Goal: Information Seeking & Learning: Learn about a topic

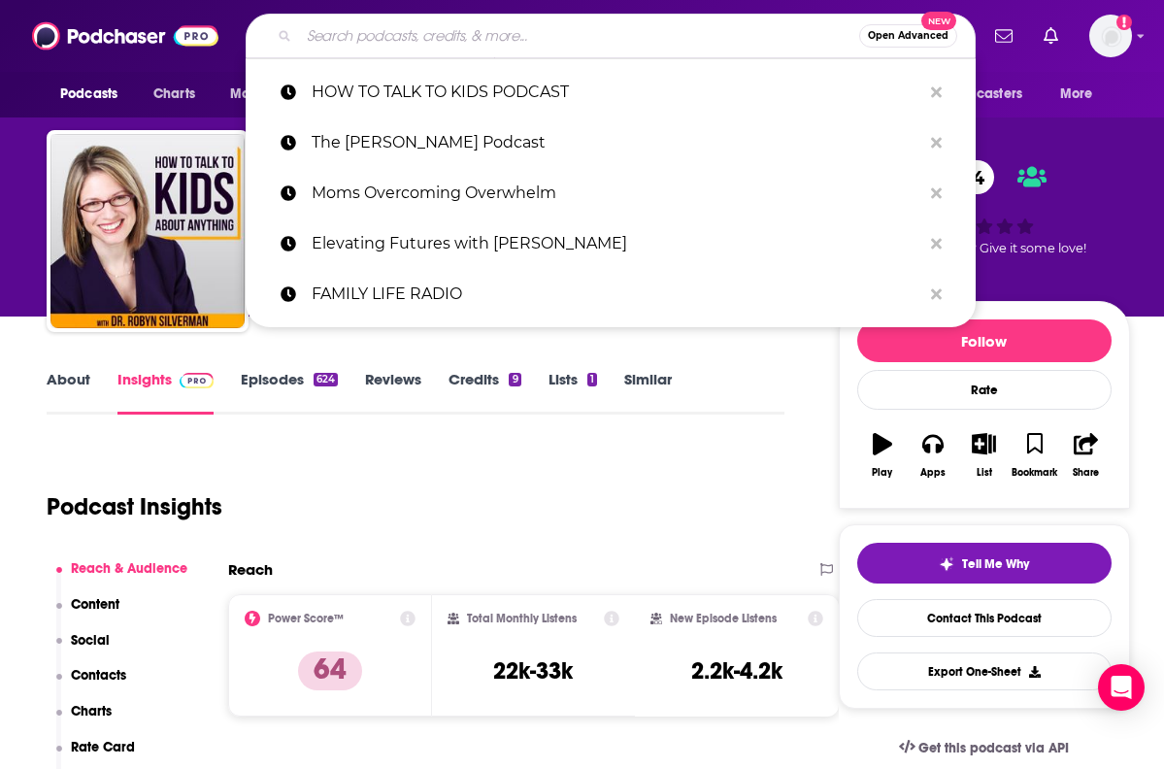
type input "PATERNAL PODCAST"
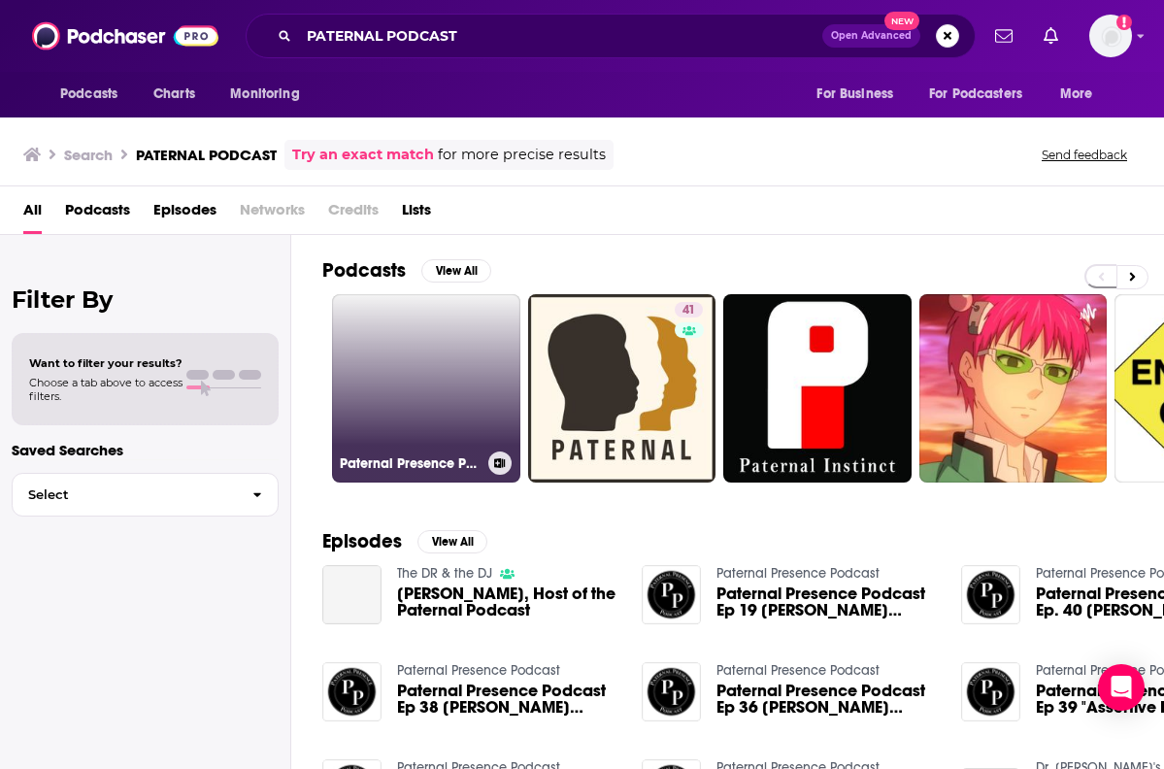
click at [416, 352] on link "Paternal Presence Podcast" at bounding box center [426, 388] width 188 height 188
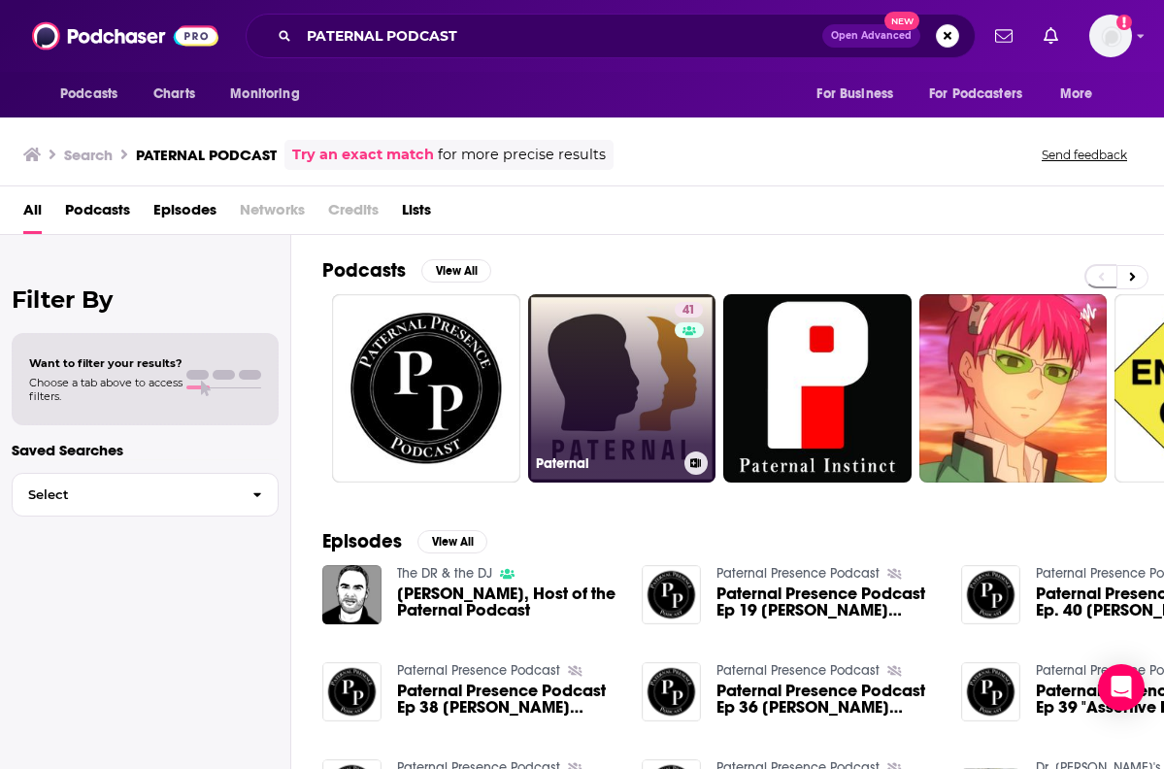
click at [640, 353] on link "41 Paternal" at bounding box center [622, 388] width 188 height 188
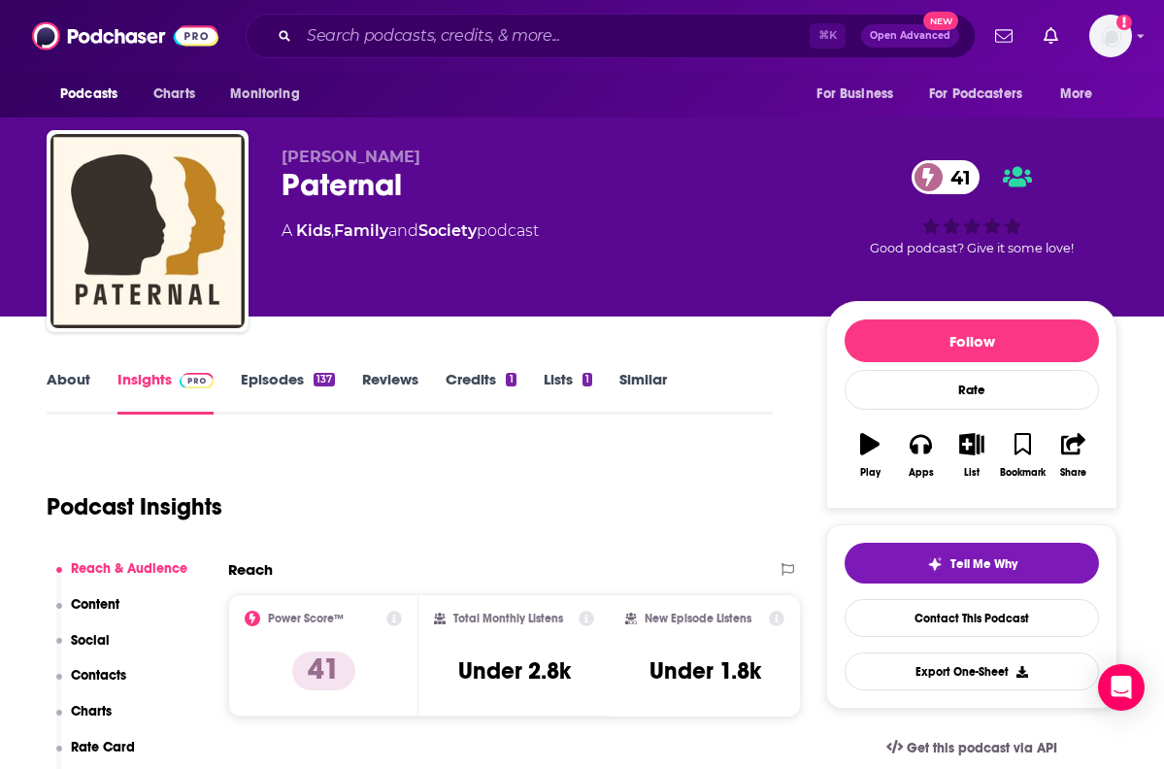
click at [63, 390] on link "About" at bounding box center [69, 392] width 44 height 45
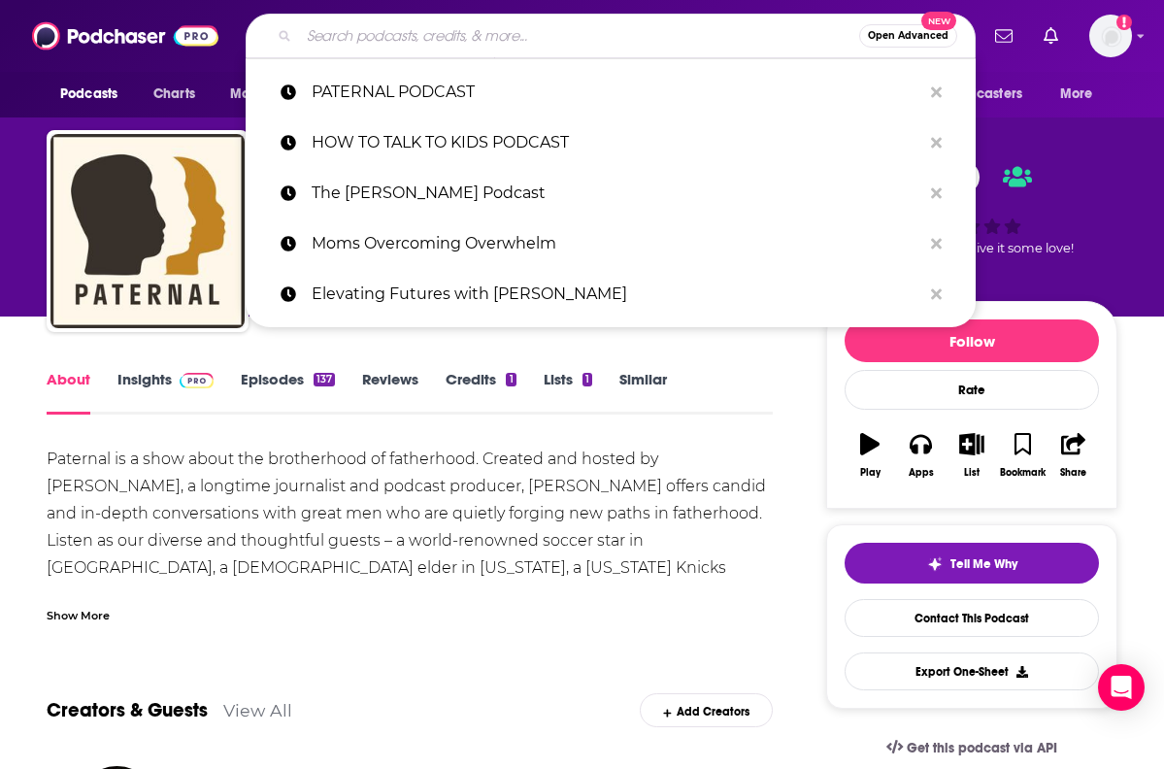
click at [556, 43] on input "Search podcasts, credits, & more..." at bounding box center [579, 35] width 560 height 31
paste input "PURPOSE DRIVEN MOM SHOW"
type input "PURPOSE DRIVEN MOM SHOW"
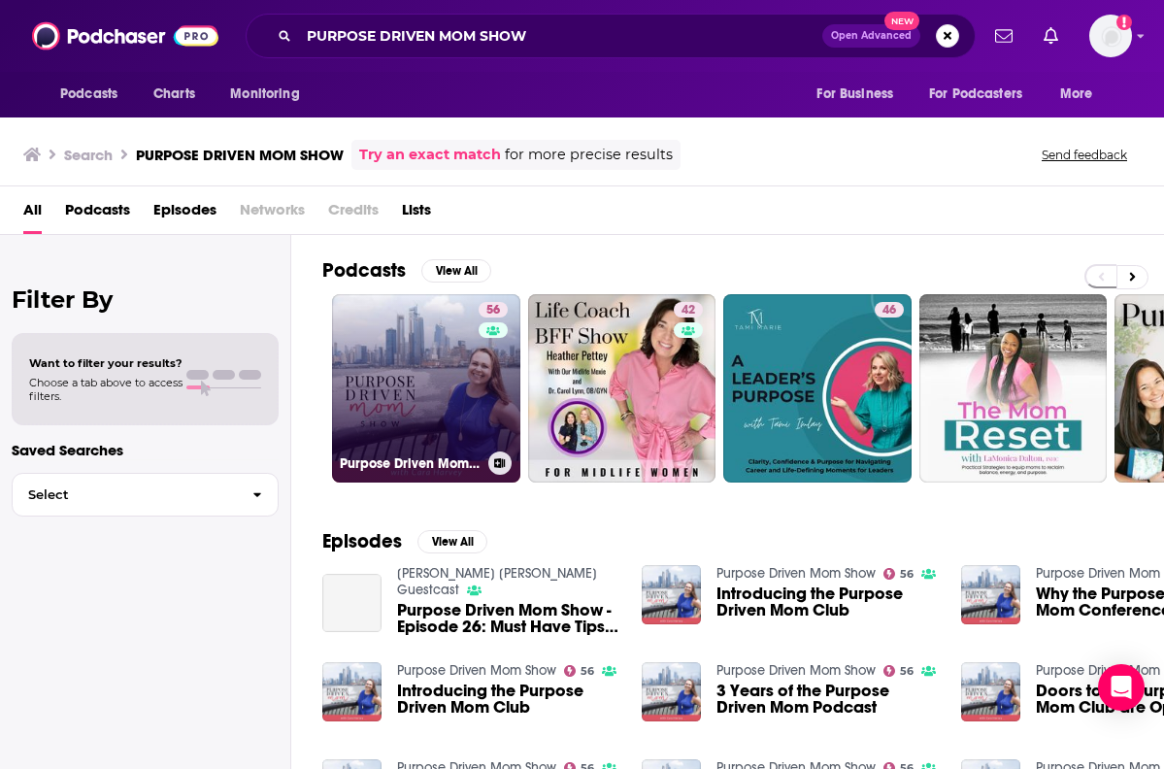
click at [458, 347] on link "56 Purpose Driven Mom Show" at bounding box center [426, 388] width 188 height 188
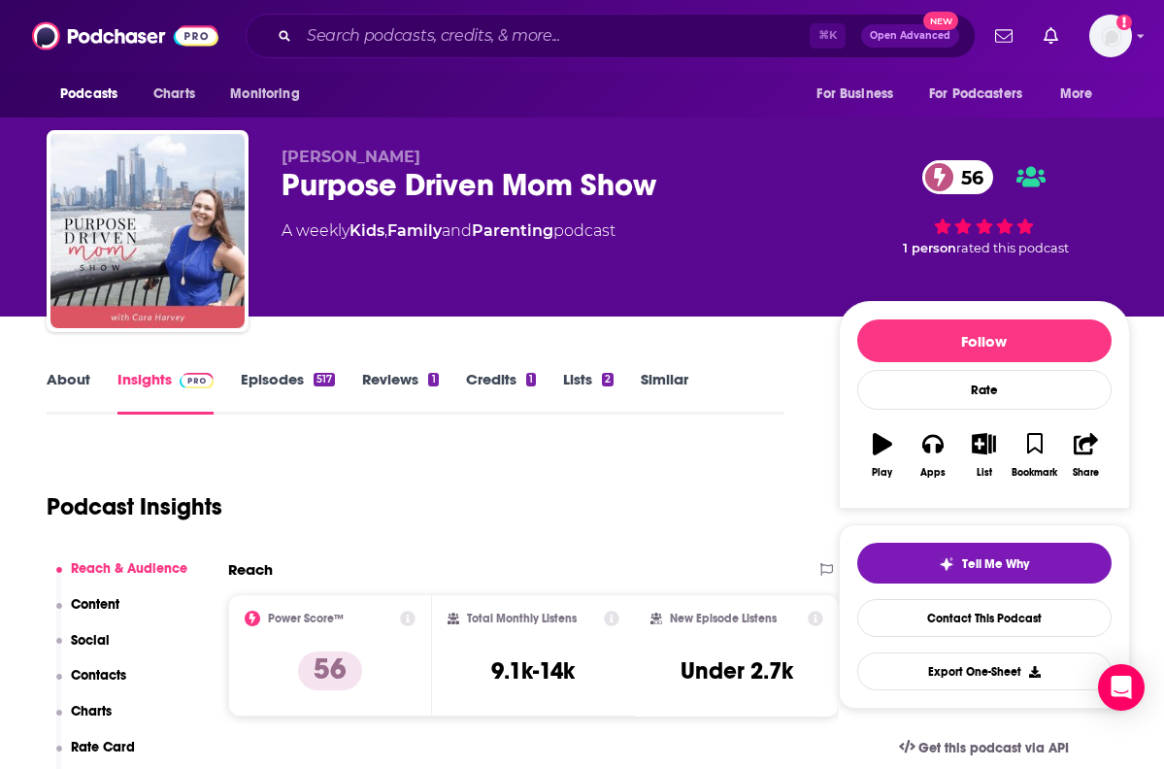
click at [77, 386] on link "About" at bounding box center [69, 392] width 44 height 45
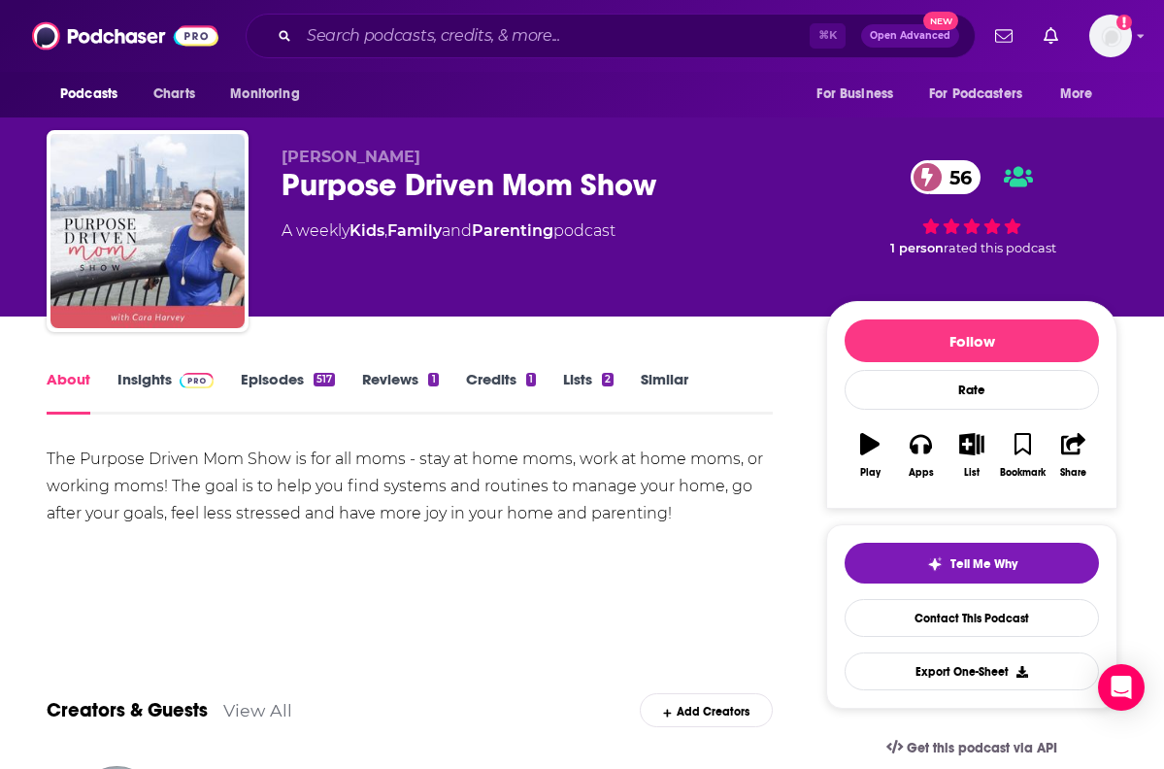
click at [292, 384] on link "Episodes 517" at bounding box center [288, 392] width 94 height 45
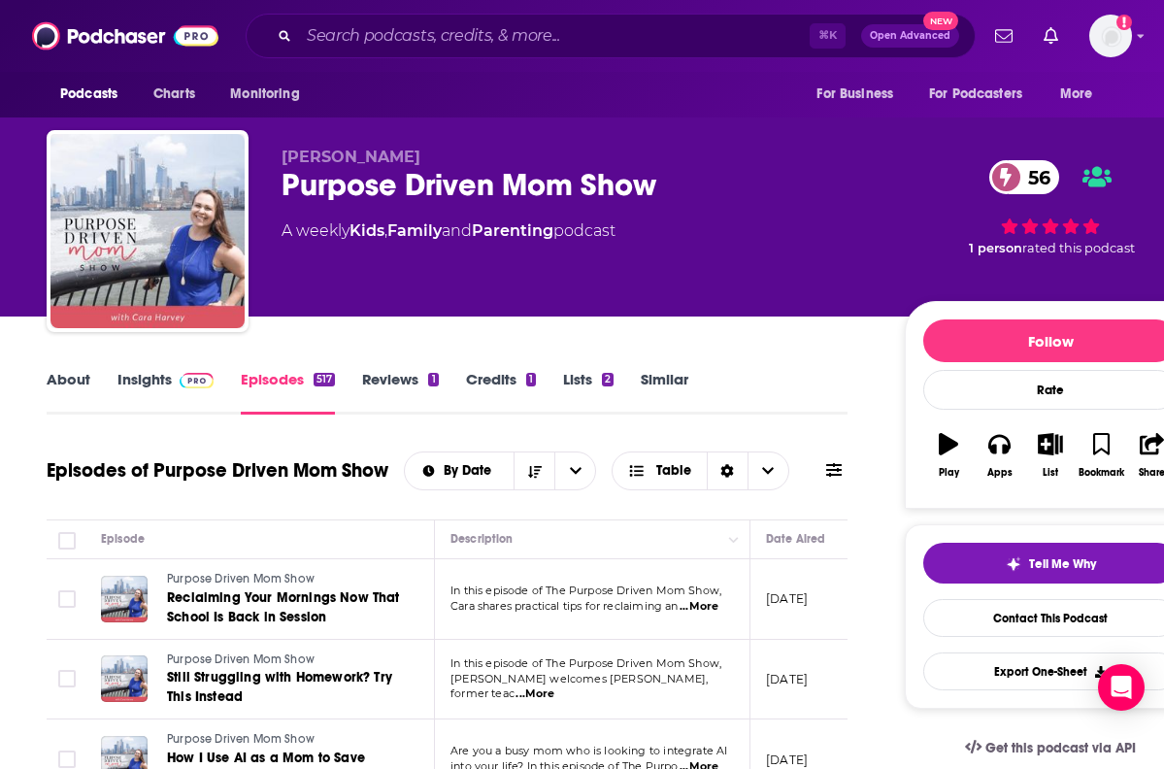
click at [409, 189] on div "Purpose Driven Mom Show 56" at bounding box center [577, 185] width 592 height 38
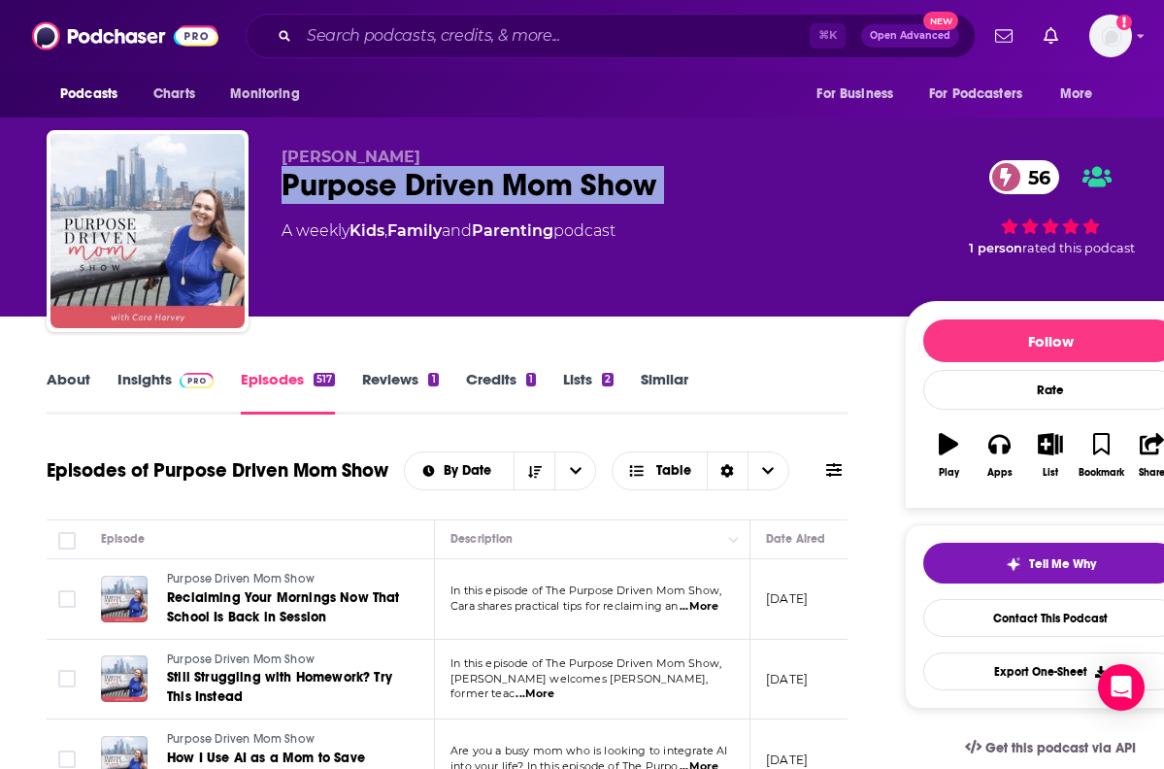
click at [409, 189] on div "Purpose Driven Mom Show 56" at bounding box center [577, 185] width 592 height 38
copy div "Purpose Driven Mom Show 56"
click at [88, 379] on link "About" at bounding box center [69, 392] width 44 height 45
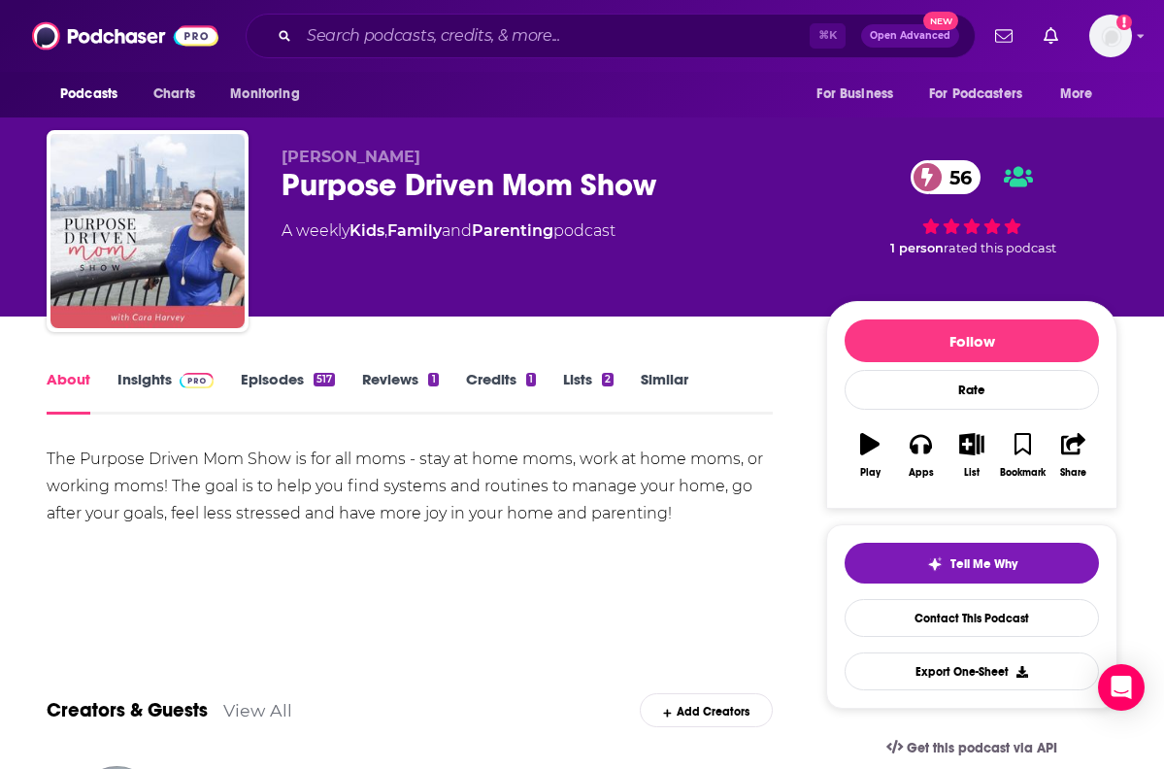
click at [140, 378] on link "Insights" at bounding box center [165, 392] width 96 height 45
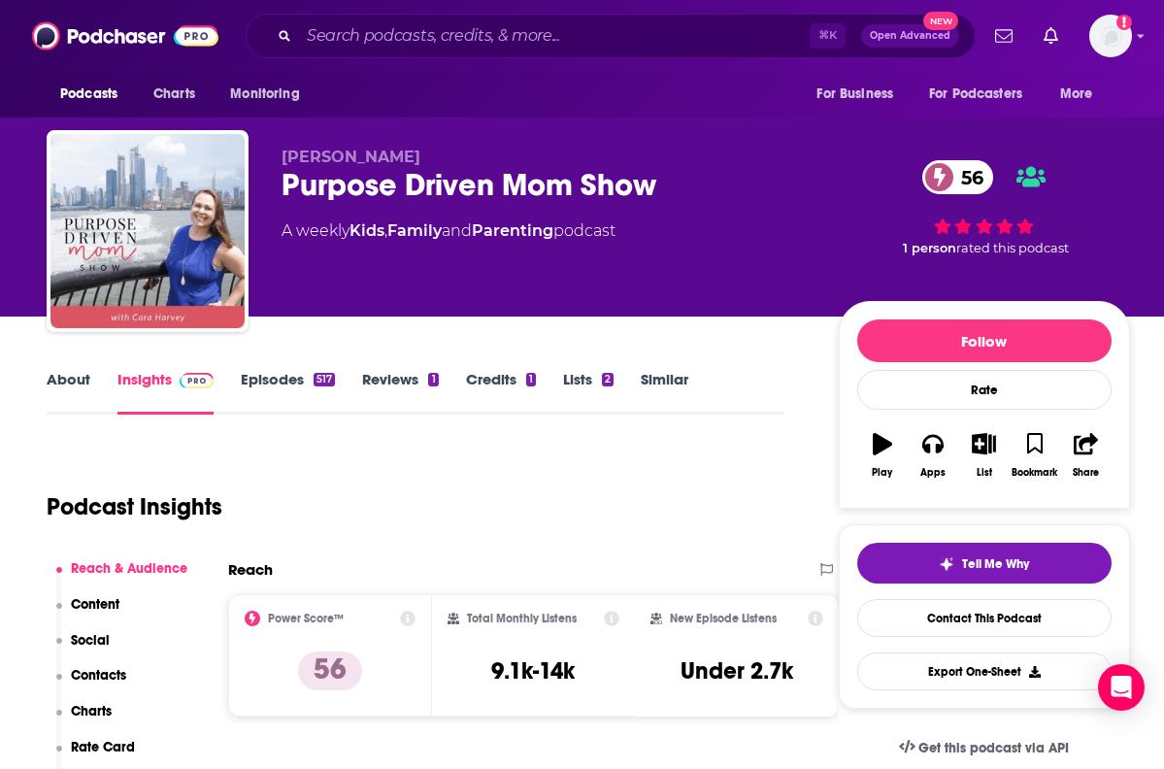
click at [106, 668] on p "Contacts" at bounding box center [98, 675] width 55 height 16
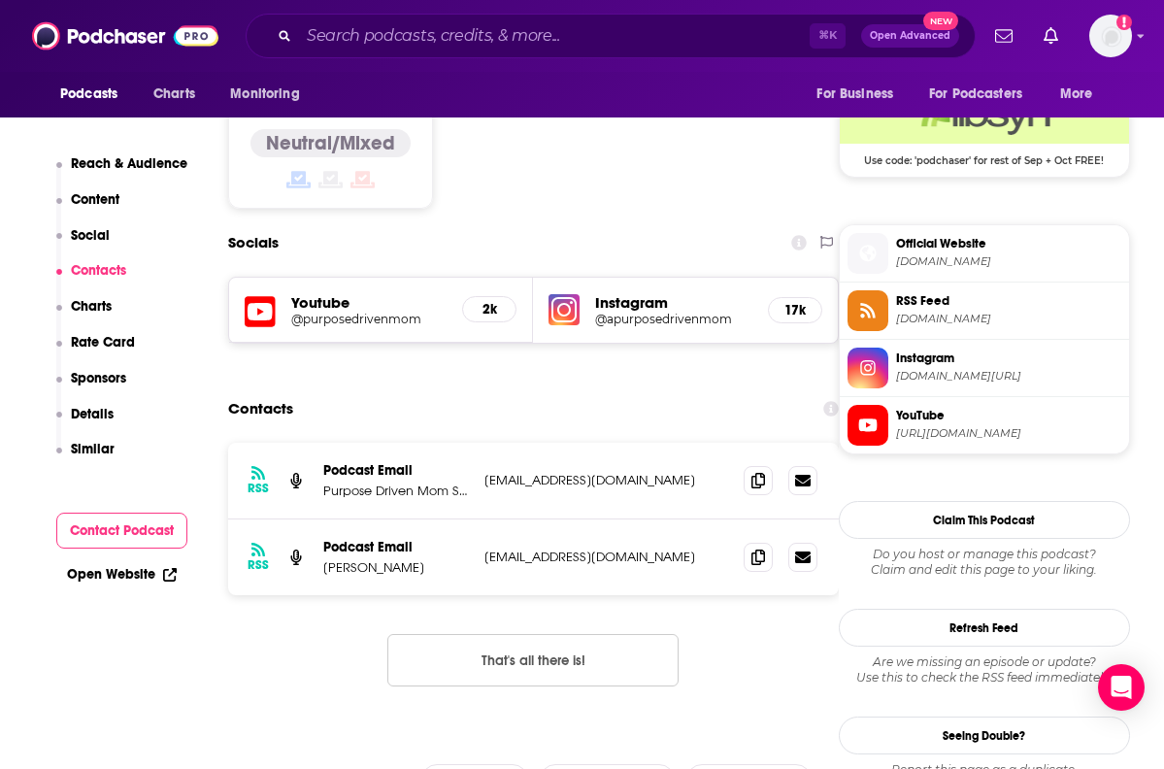
scroll to position [1601, 0]
click at [753, 471] on icon at bounding box center [758, 479] width 14 height 16
click at [746, 541] on span at bounding box center [757, 555] width 29 height 29
click at [597, 16] on div "⌘ K Open Advanced New" at bounding box center [611, 36] width 730 height 45
click at [597, 27] on input "Search podcasts, credits, & more..." at bounding box center [554, 35] width 510 height 31
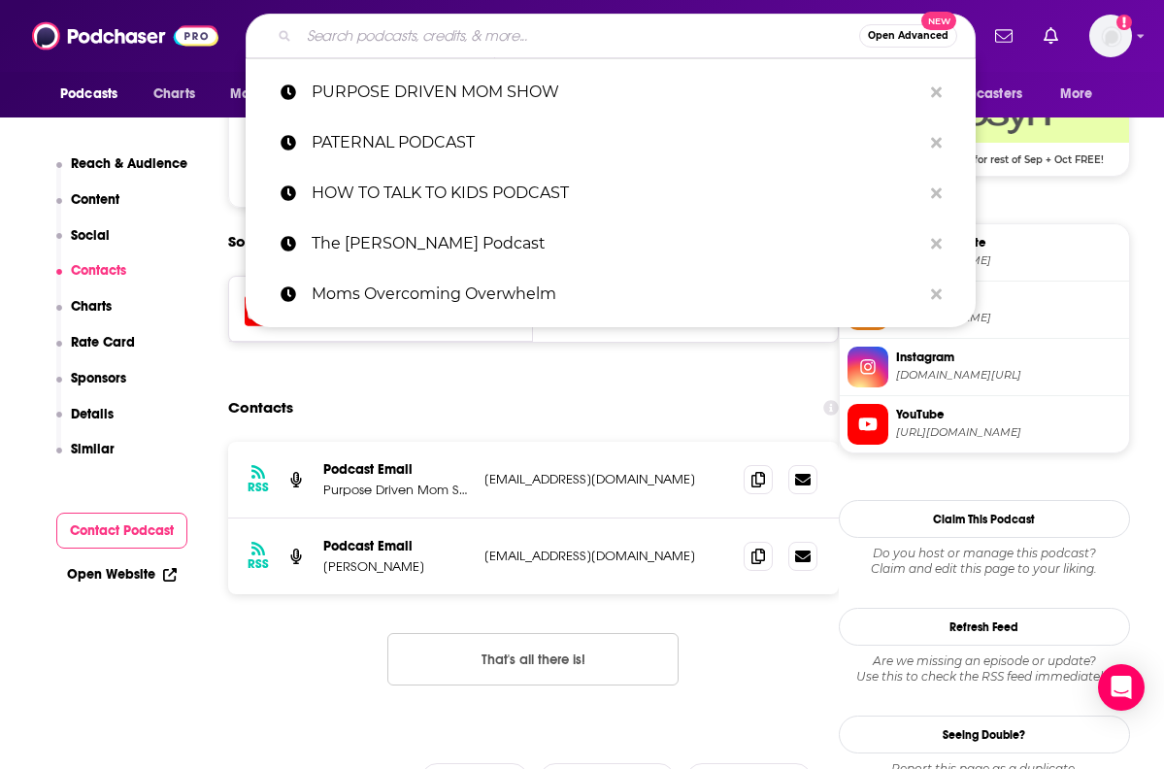
paste input "SCHOOL FOR MOTHERS PODCAST"
type input "SCHOOL FOR MOTHERS PODCAST"
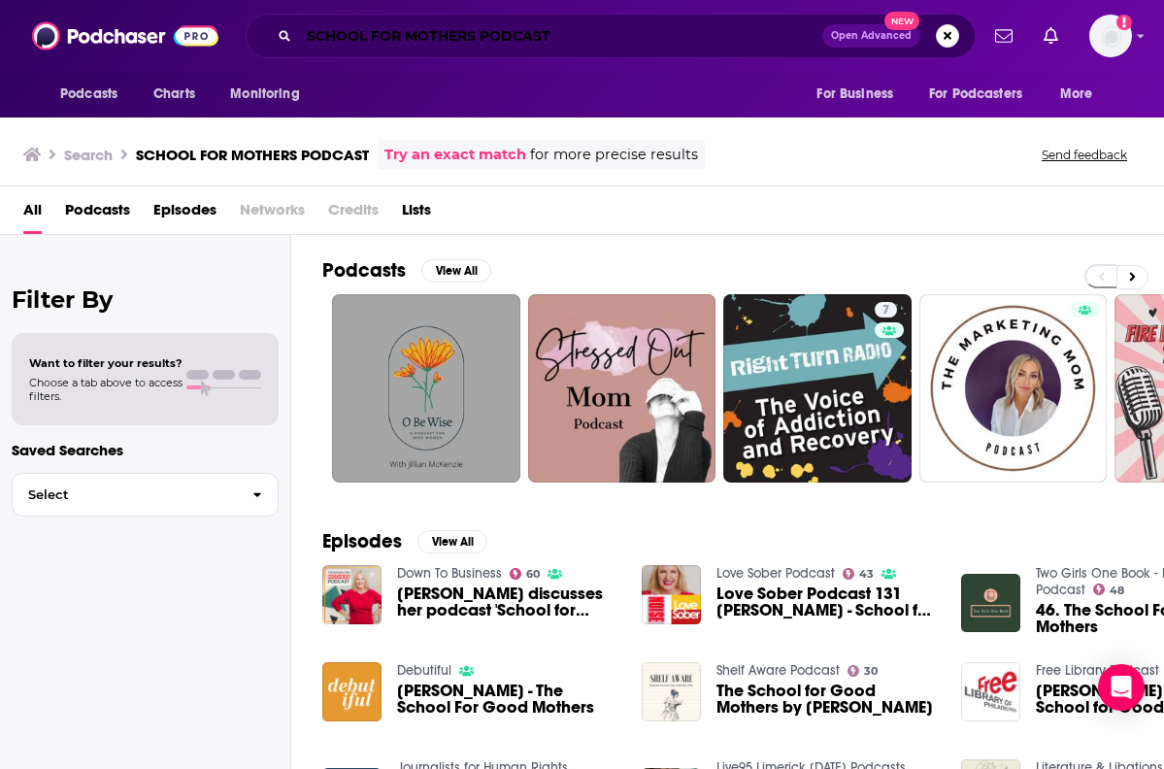
click at [500, 31] on input "SCHOOL FOR MOTHERS PODCAST" at bounding box center [560, 35] width 523 height 31
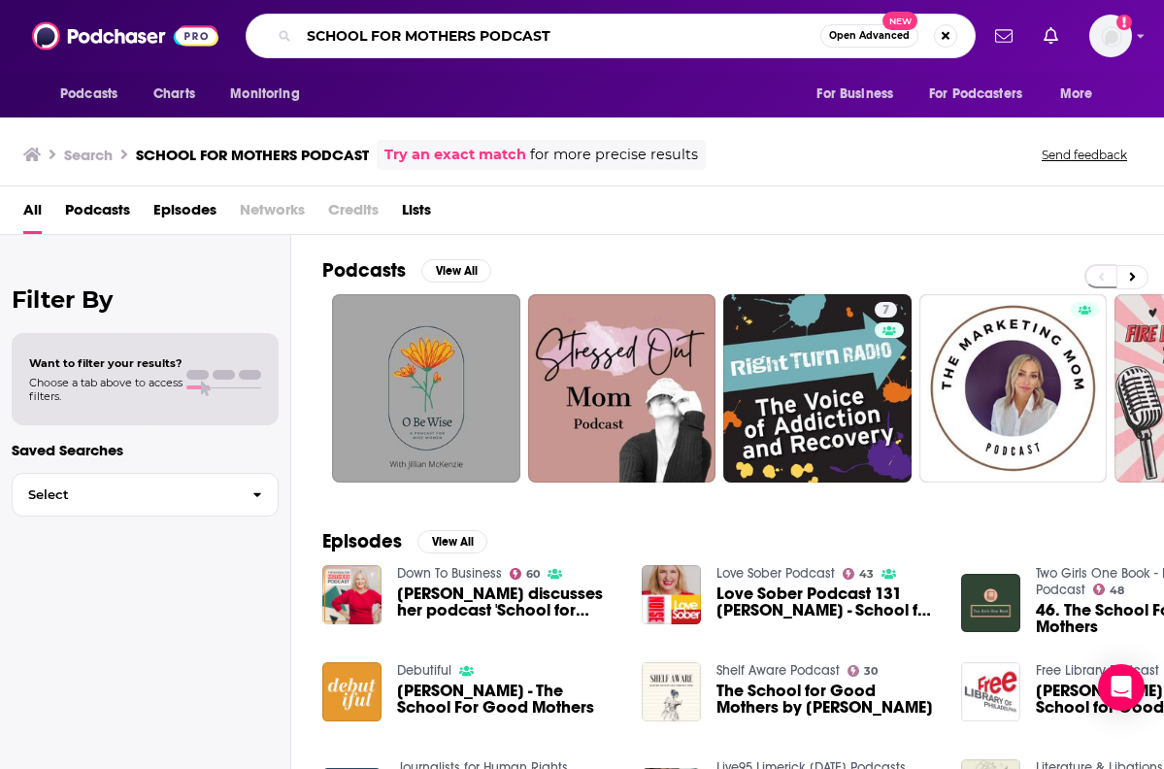
click at [500, 31] on input "SCHOOL FOR MOTHERS PODCAST" at bounding box center [559, 35] width 521 height 31
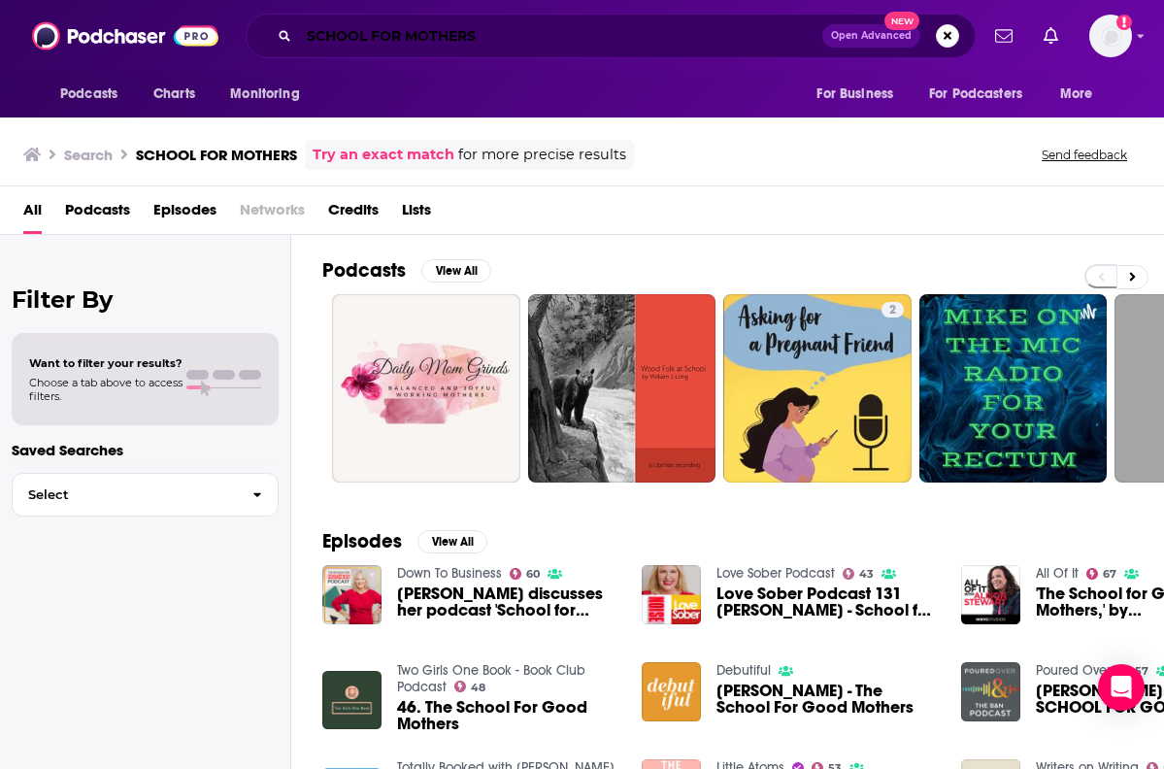
click at [612, 50] on input "SCHOOL FOR MOTHERS" at bounding box center [560, 35] width 523 height 31
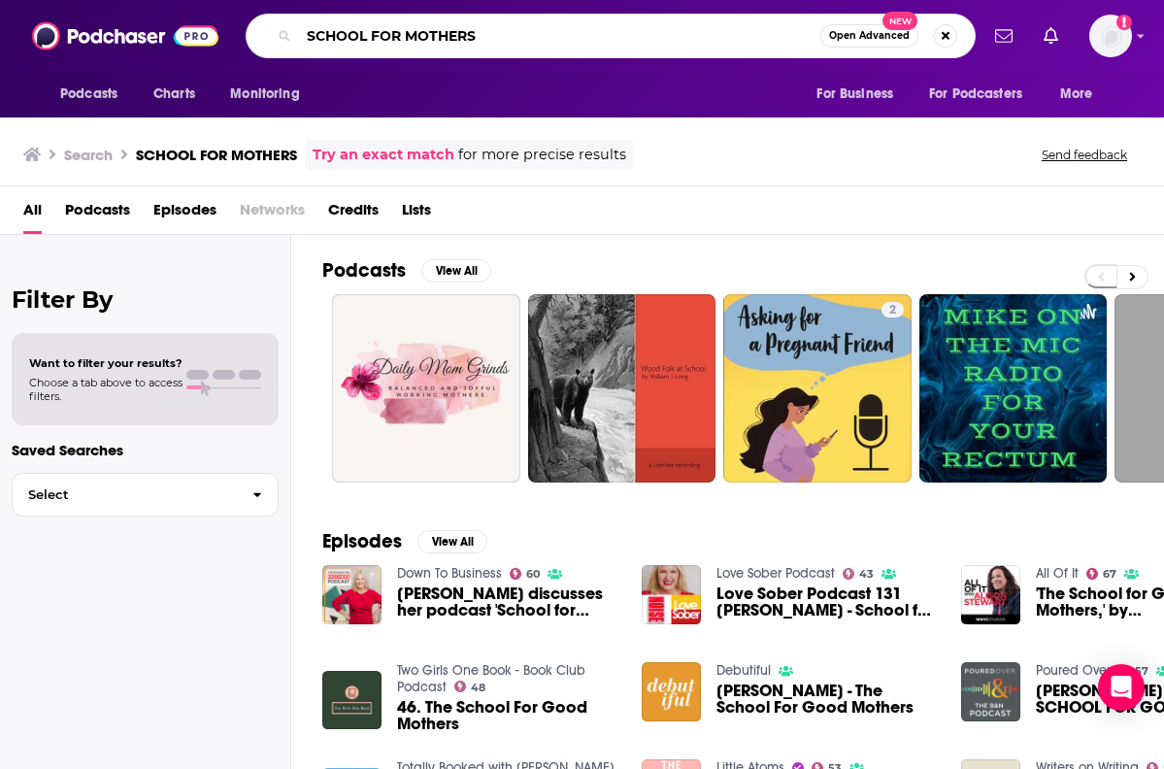
click at [612, 50] on input "SCHOOL FOR MOTHERS" at bounding box center [559, 35] width 521 height 31
paste input "URVIVING [PERSON_NAME] PODCAST"
type input "SURVIVING [PERSON_NAME] PODCAST"
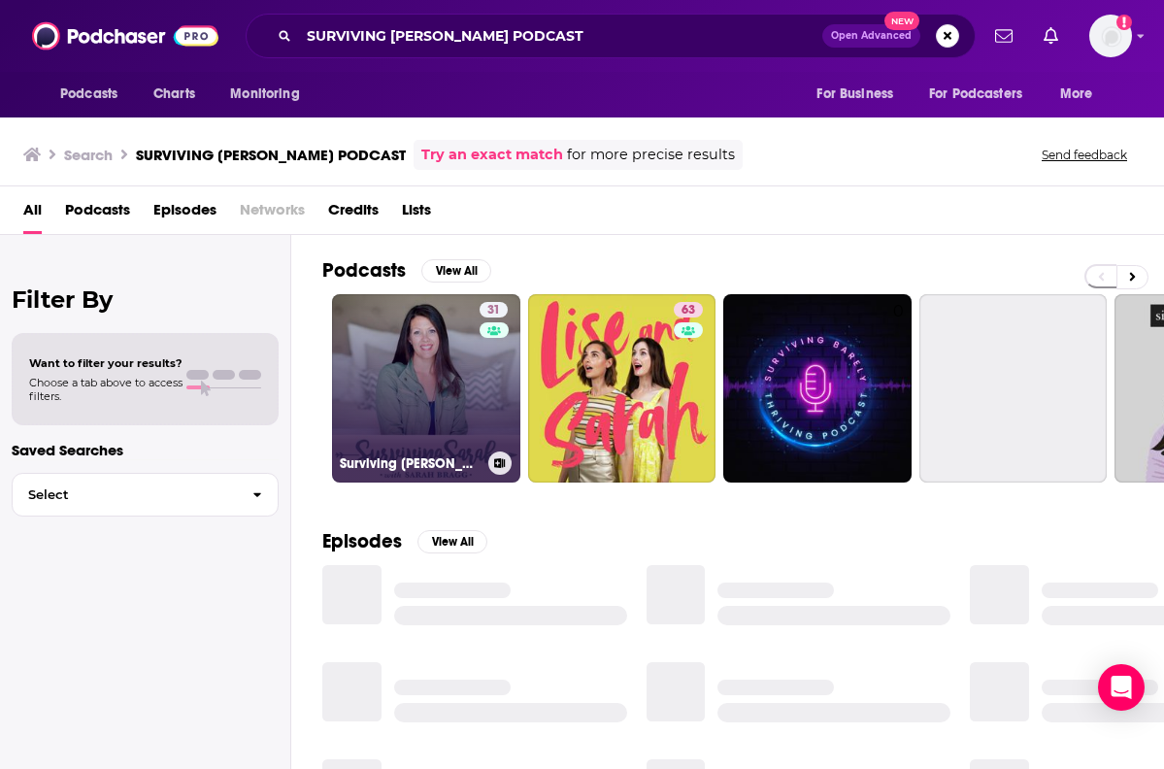
click at [383, 367] on link "31 Surviving [PERSON_NAME]" at bounding box center [426, 388] width 188 height 188
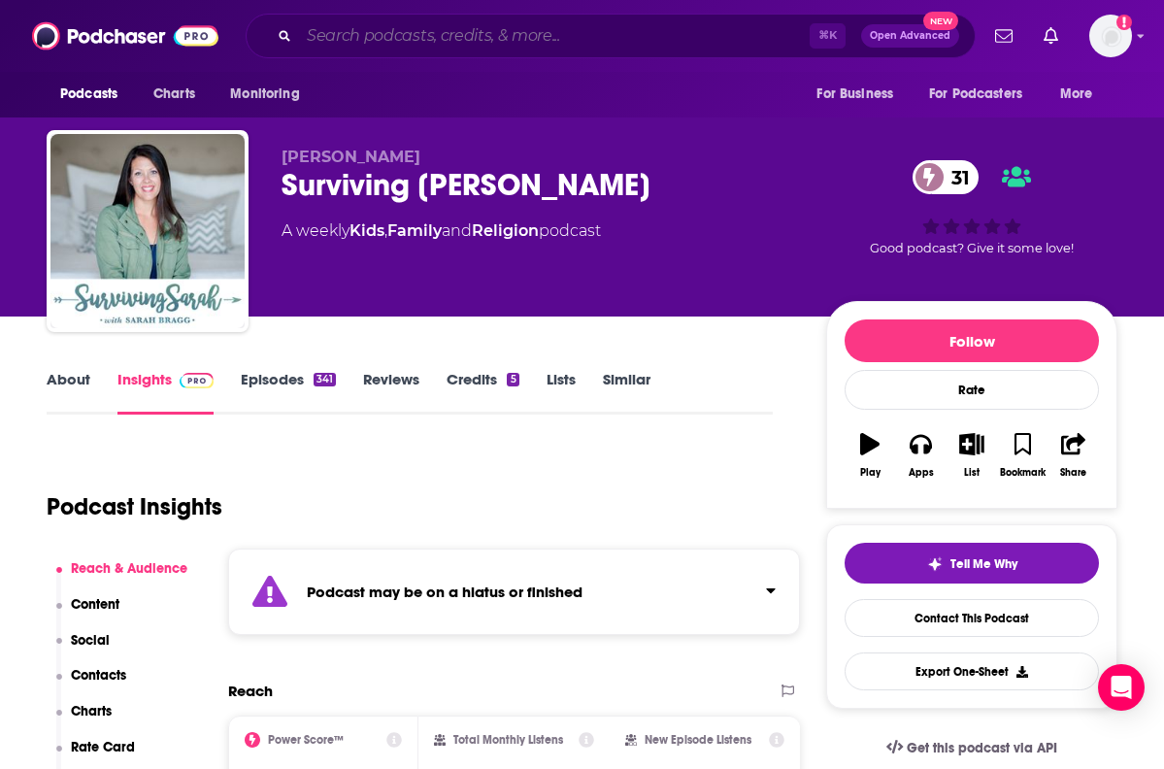
click at [520, 38] on input "Search podcasts, credits, & more..." at bounding box center [554, 35] width 510 height 31
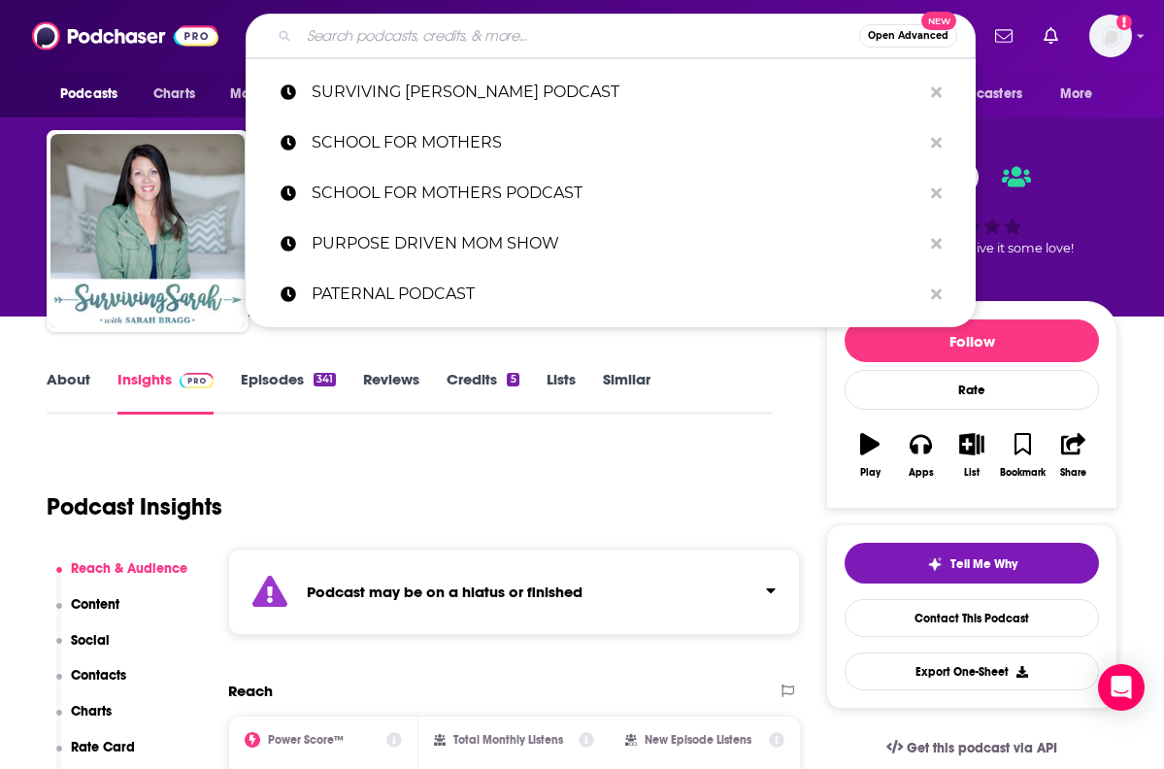
paste input "[PERSON_NAME] Show"
type input "[PERSON_NAME] Show"
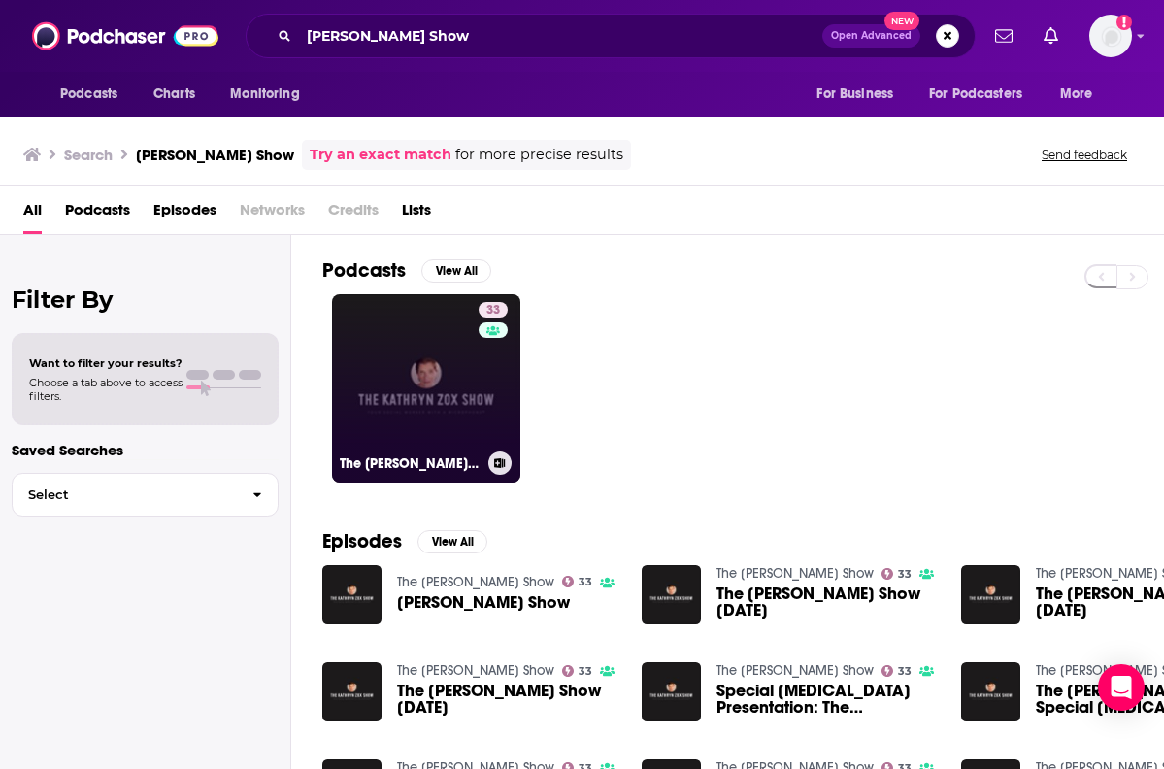
click at [414, 366] on link "33 The [PERSON_NAME] Show" at bounding box center [426, 388] width 188 height 188
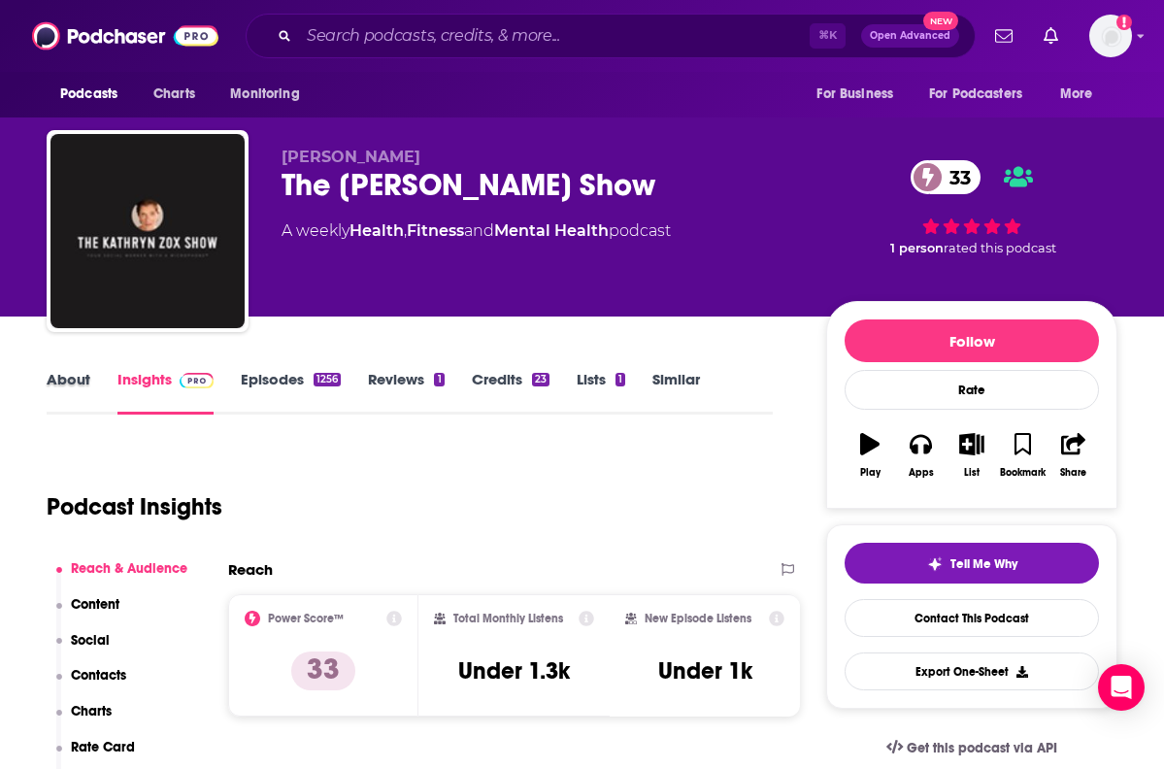
click at [95, 378] on div "About" at bounding box center [82, 392] width 71 height 45
click at [76, 388] on link "About" at bounding box center [69, 392] width 44 height 45
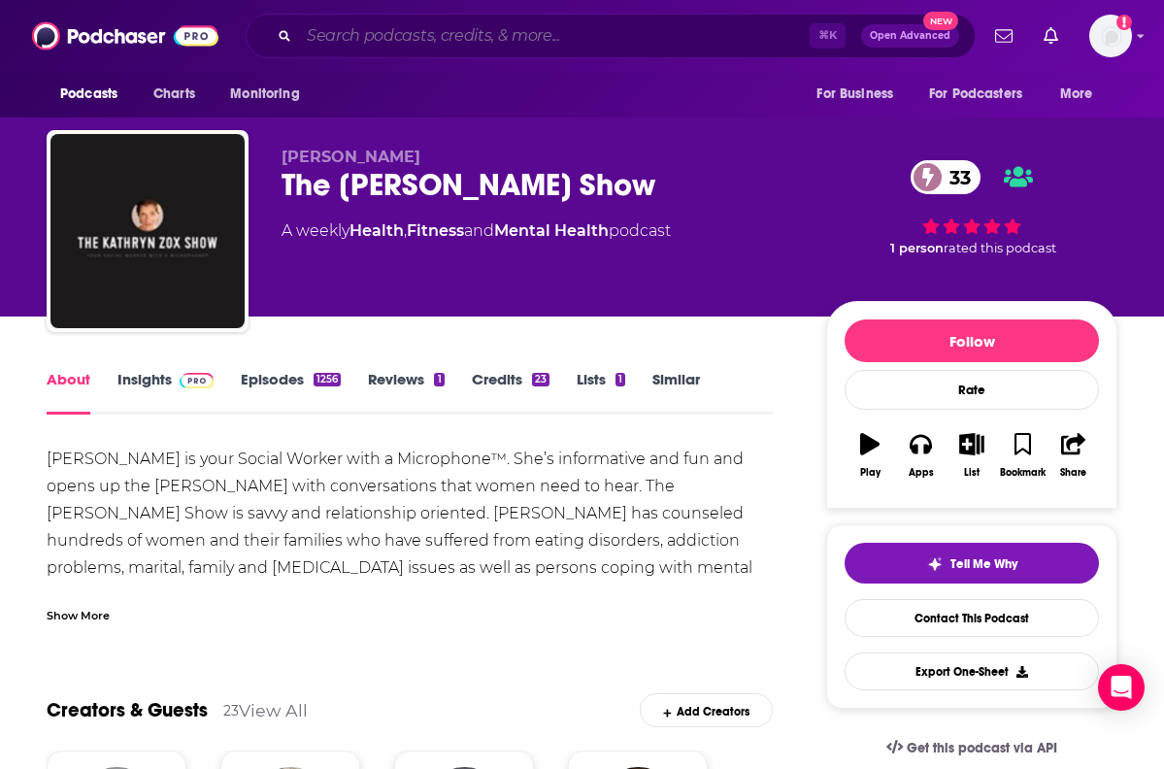
click at [606, 39] on input "Search podcasts, credits, & more..." at bounding box center [554, 35] width 510 height 31
paste input "What Fresh Hell: Laughing in the Face of Motherhood"
type input "What Fresh Hell: Laughing in the Face of Motherhood"
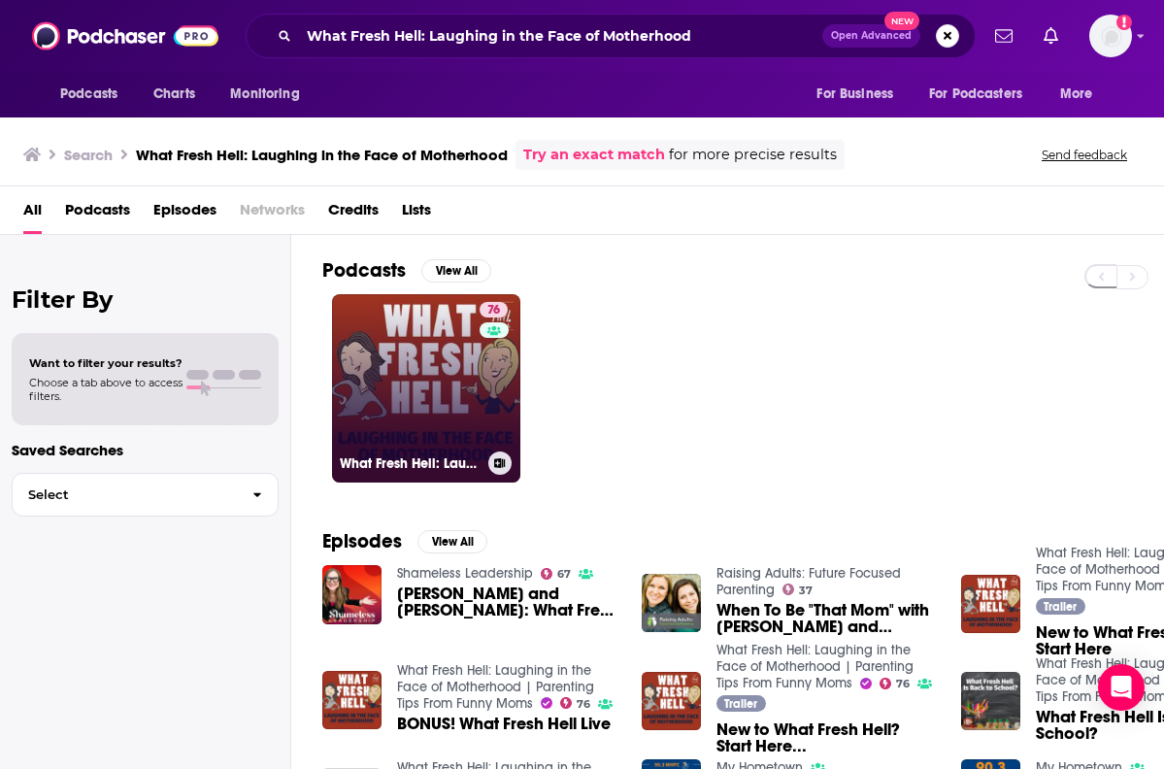
click at [415, 339] on link "76 What Fresh Hell: Laughing in the Face of Motherhood | Parenting Tips From Fu…" at bounding box center [426, 388] width 188 height 188
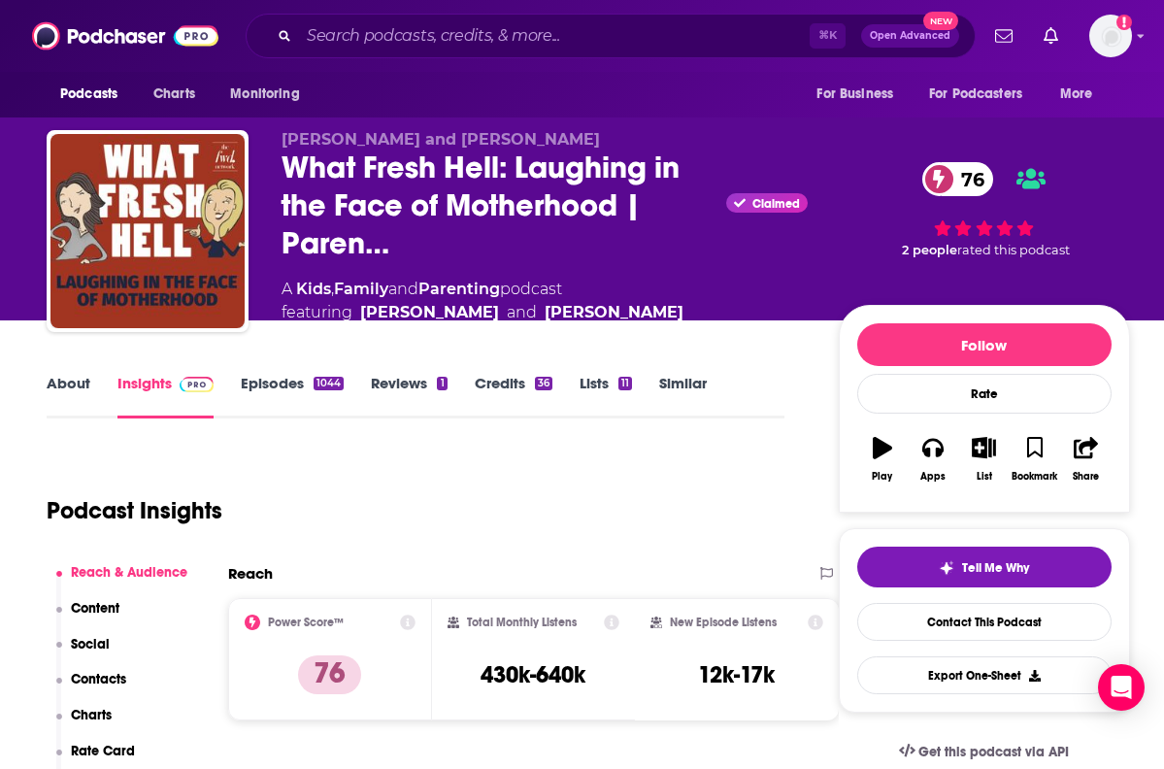
click at [68, 393] on link "About" at bounding box center [69, 396] width 44 height 45
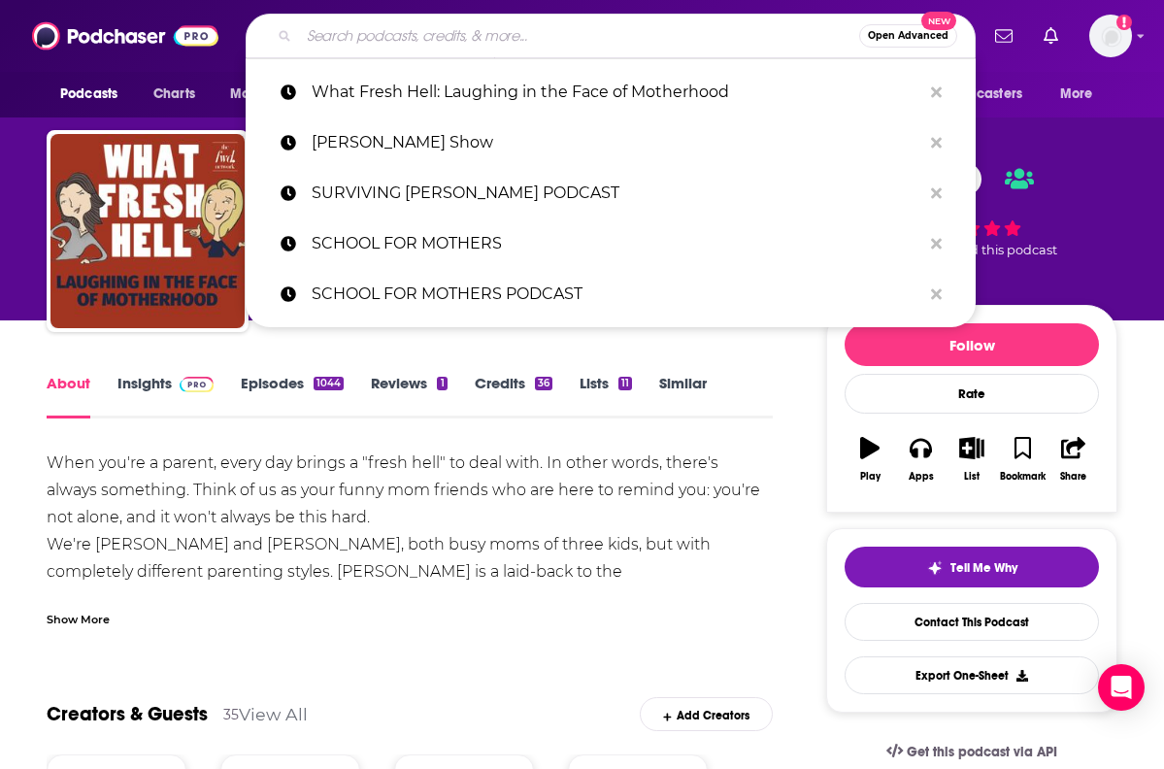
click at [585, 25] on input "Search podcasts, credits, & more..." at bounding box center [579, 35] width 560 height 31
paste input "WHOLE MAMAS PODCAST"
type input "WHOLE MAMAS PODCAST"
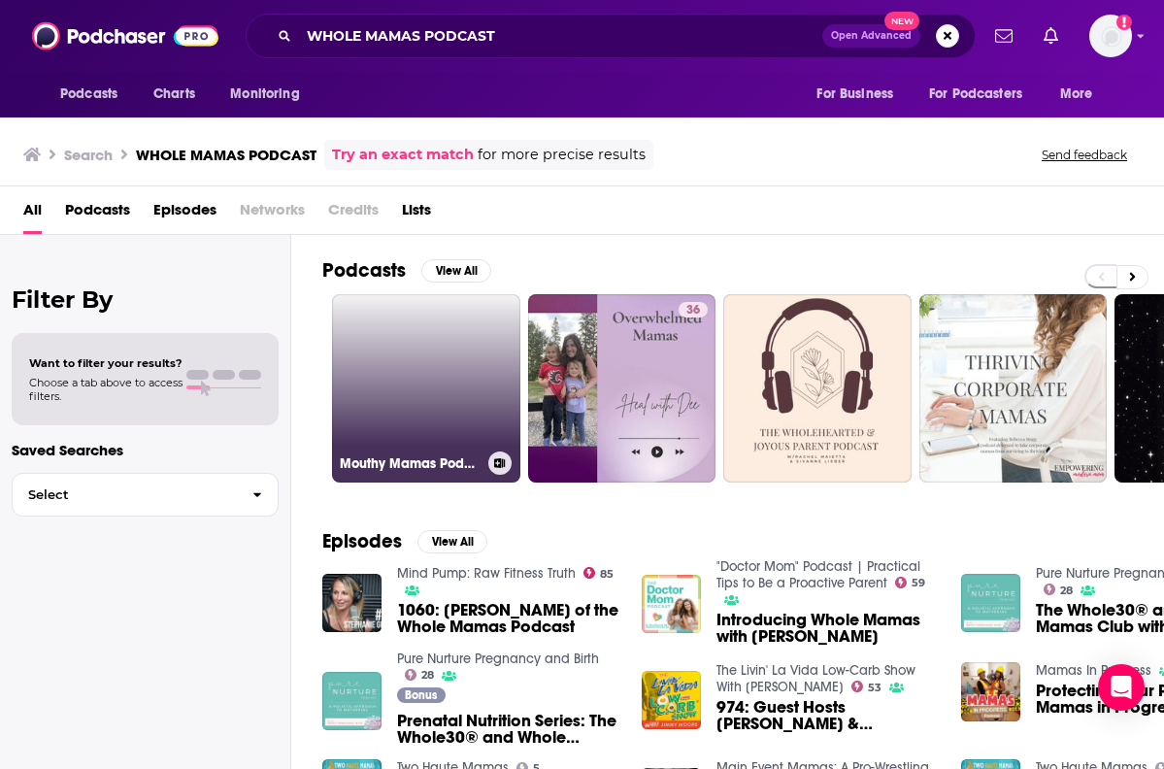
click at [428, 338] on link "Mouthy Mamas Podcast" at bounding box center [426, 388] width 188 height 188
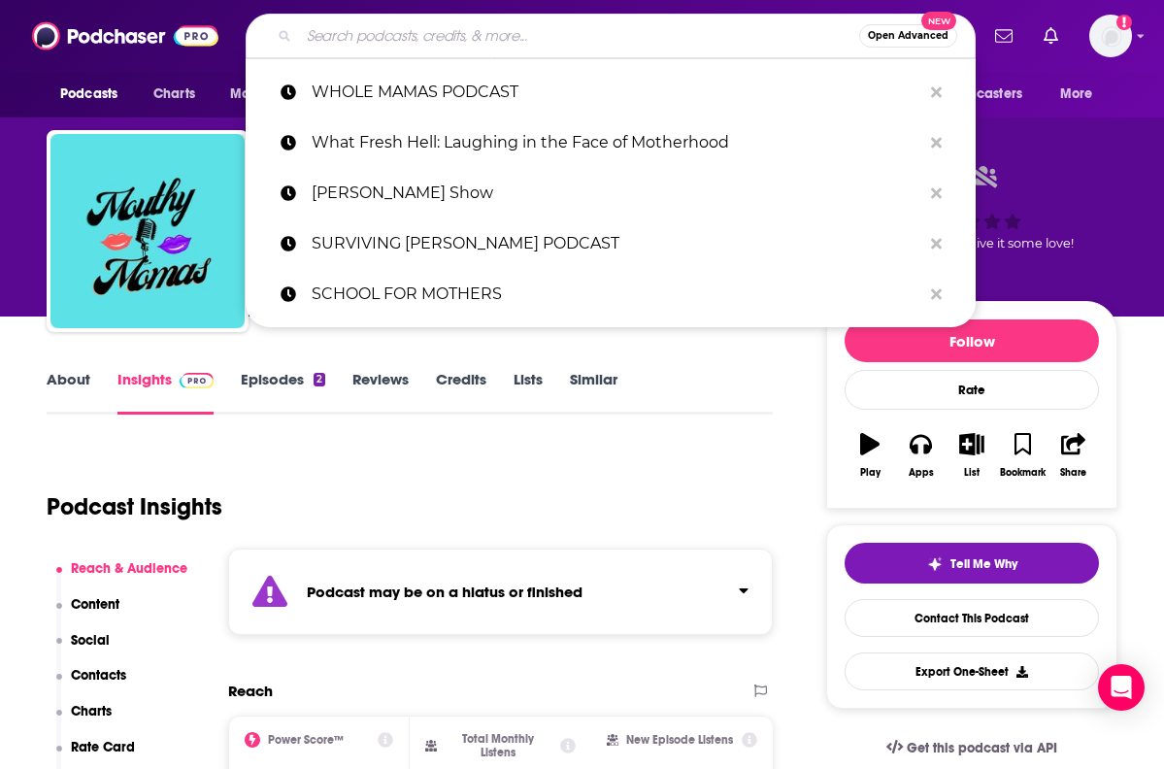
click at [586, 33] on input "Search podcasts, credits, & more..." at bounding box center [579, 35] width 560 height 31
paste input "The Connection with [PERSON_NAME] [PERSON_NAME]"
type input "The Connection with [PERSON_NAME] [PERSON_NAME]"
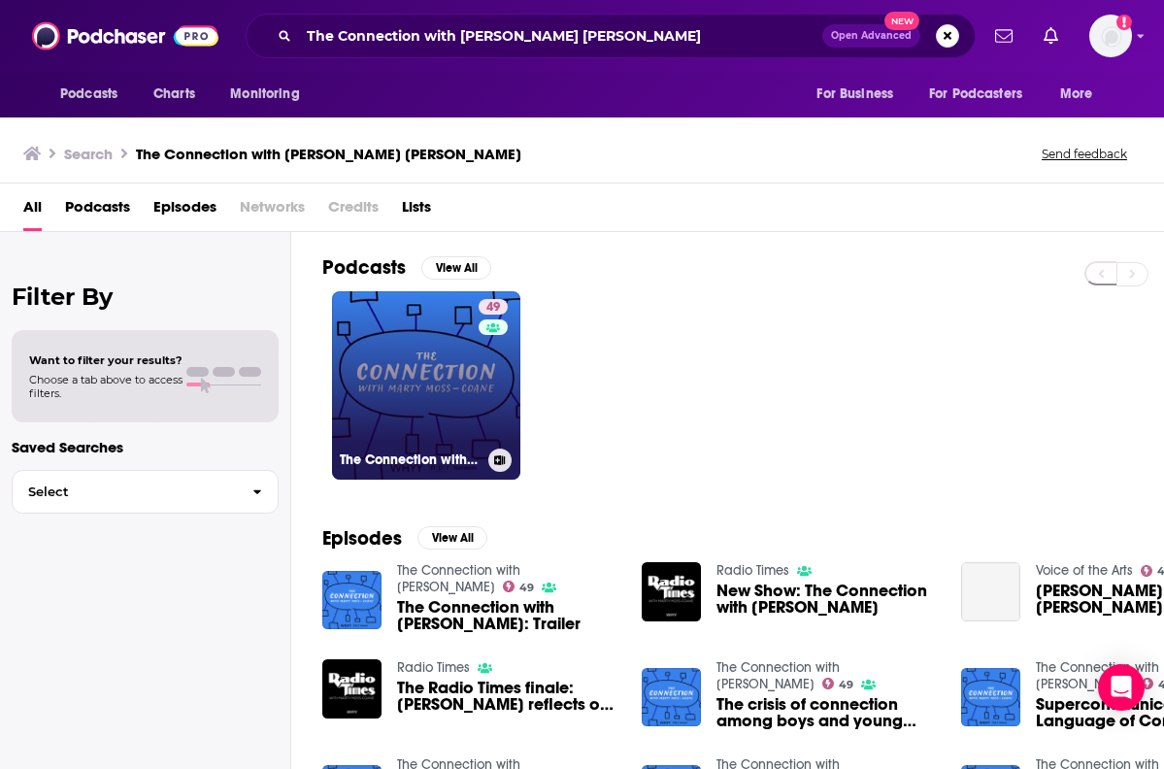
click at [434, 387] on link "49 The Connection with [PERSON_NAME]" at bounding box center [426, 385] width 188 height 188
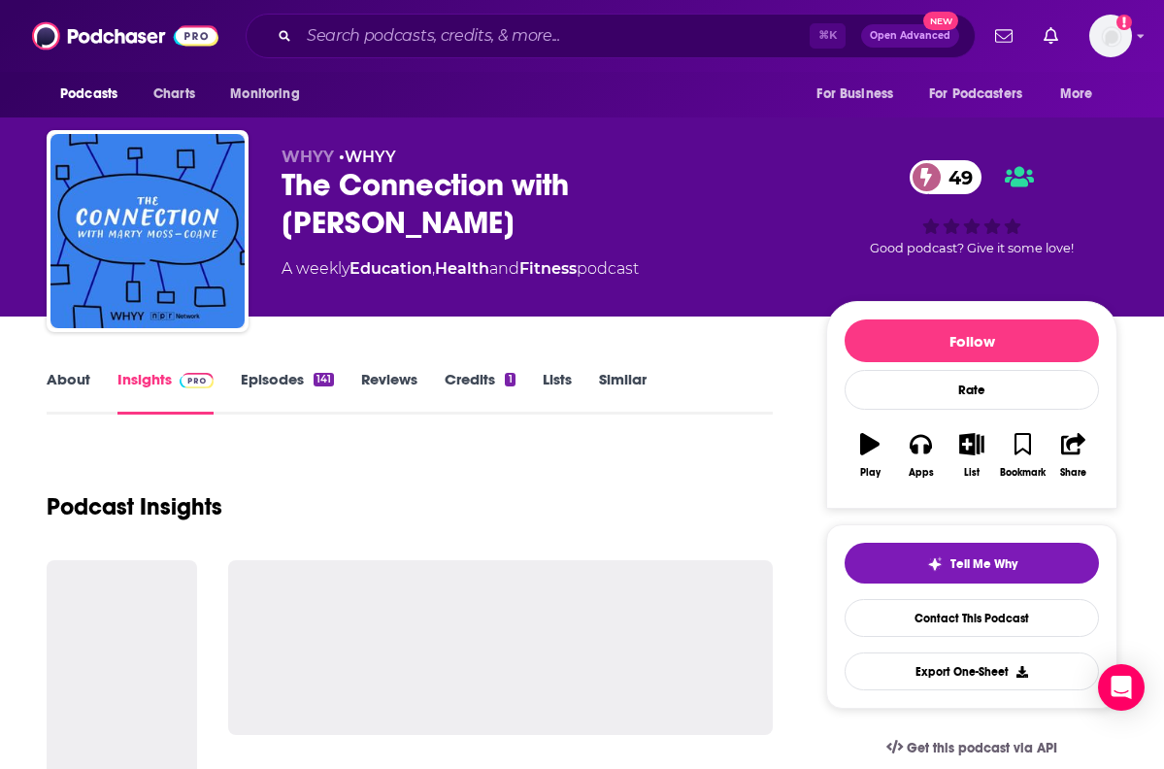
click at [79, 386] on link "About" at bounding box center [69, 392] width 44 height 45
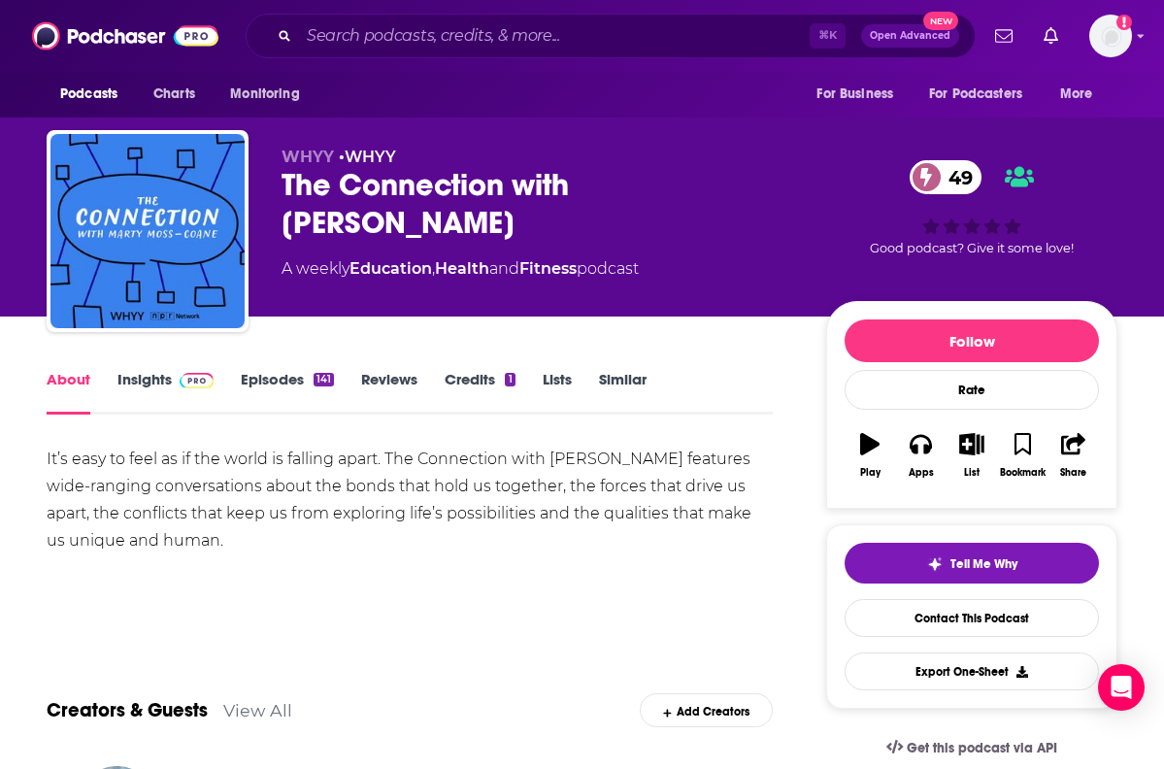
click at [151, 387] on link "Insights" at bounding box center [165, 392] width 96 height 45
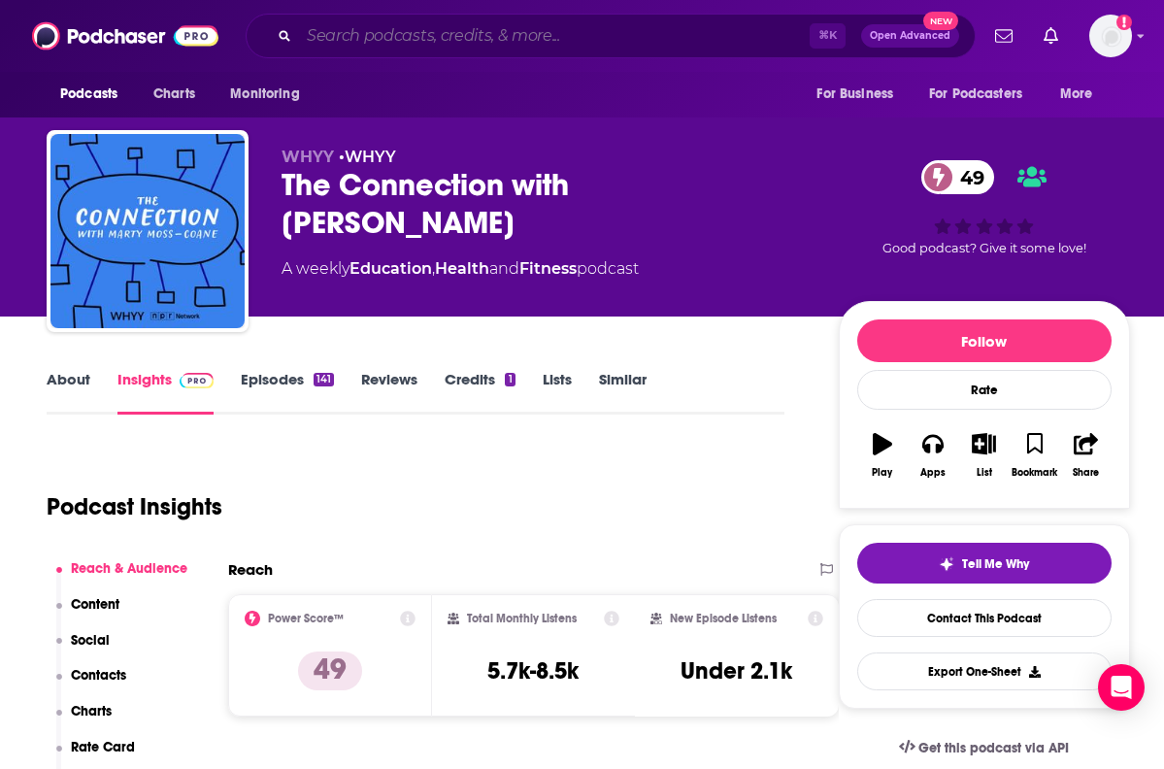
click at [606, 25] on input "Search podcasts, credits, & more..." at bounding box center [554, 35] width 510 height 31
paste input "I Love My Kid, But...podcast"
type input "I Love My Kid, But...podcast"
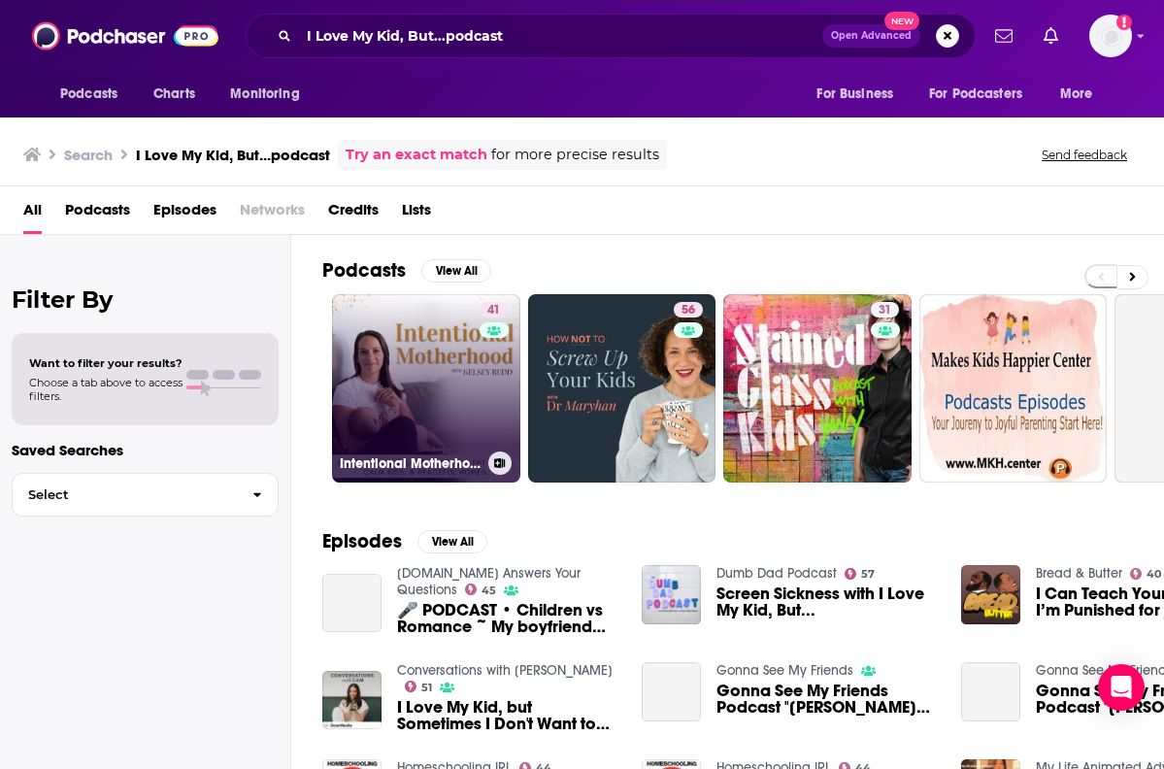
click at [459, 356] on link "41 Intentional Motherhood || [DEMOGRAPHIC_DATA] Moms Mental Health; Emotional R…" at bounding box center [426, 388] width 188 height 188
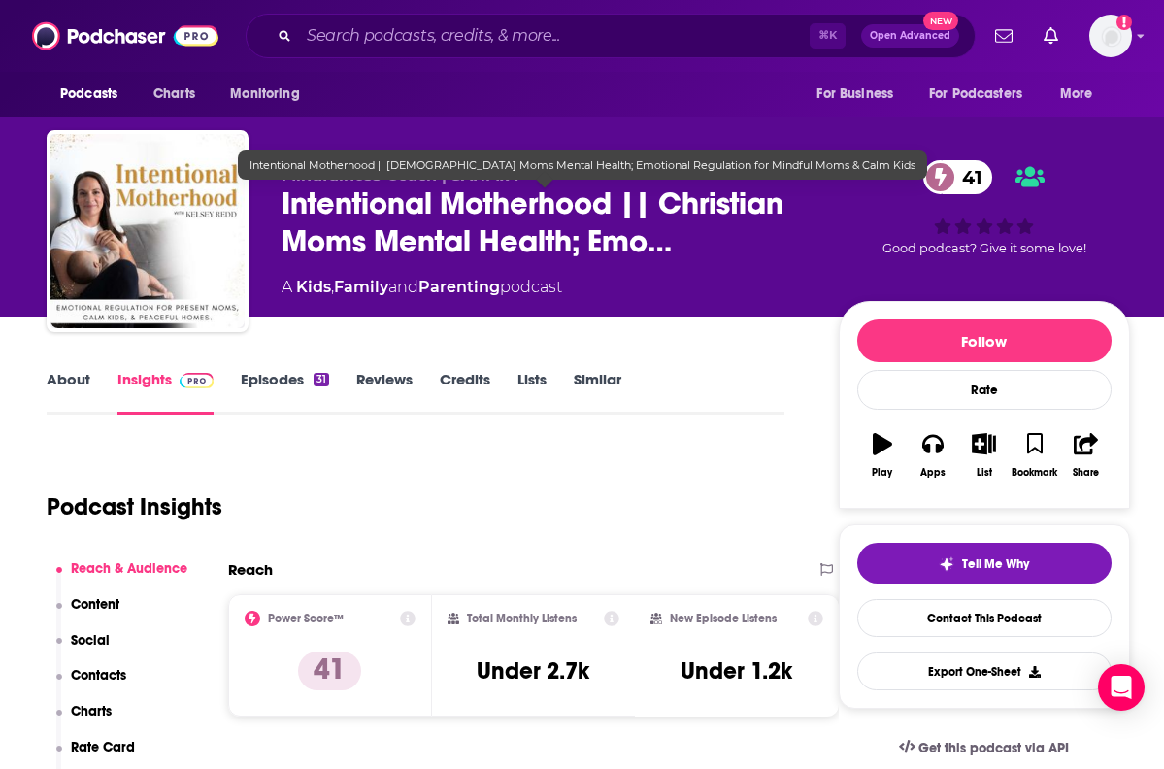
click at [371, 209] on span "Intentional Motherhood || Christian Moms Mental Health; Emo…" at bounding box center [544, 222] width 526 height 76
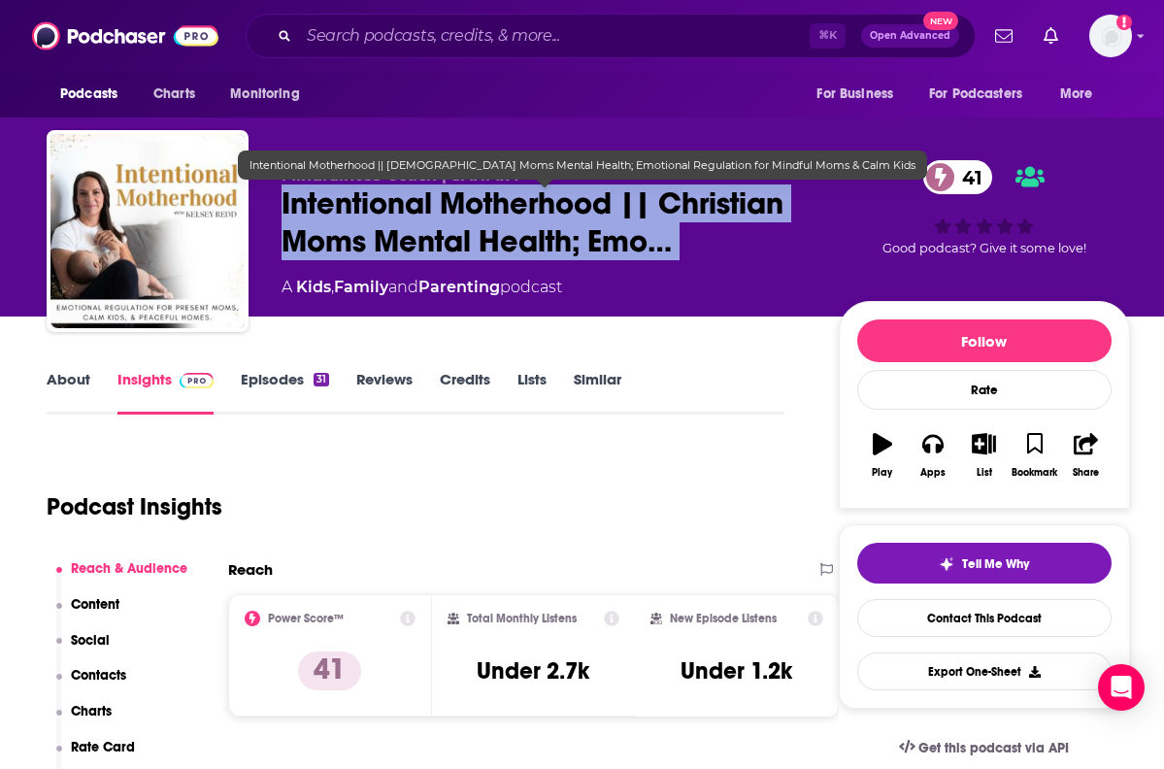
click at [371, 209] on span "Intentional Motherhood || Christian Moms Mental Health; Emo…" at bounding box center [544, 222] width 526 height 76
click at [391, 259] on span "Intentional Motherhood || Christian Moms Mental Health; Emo…" at bounding box center [544, 222] width 526 height 76
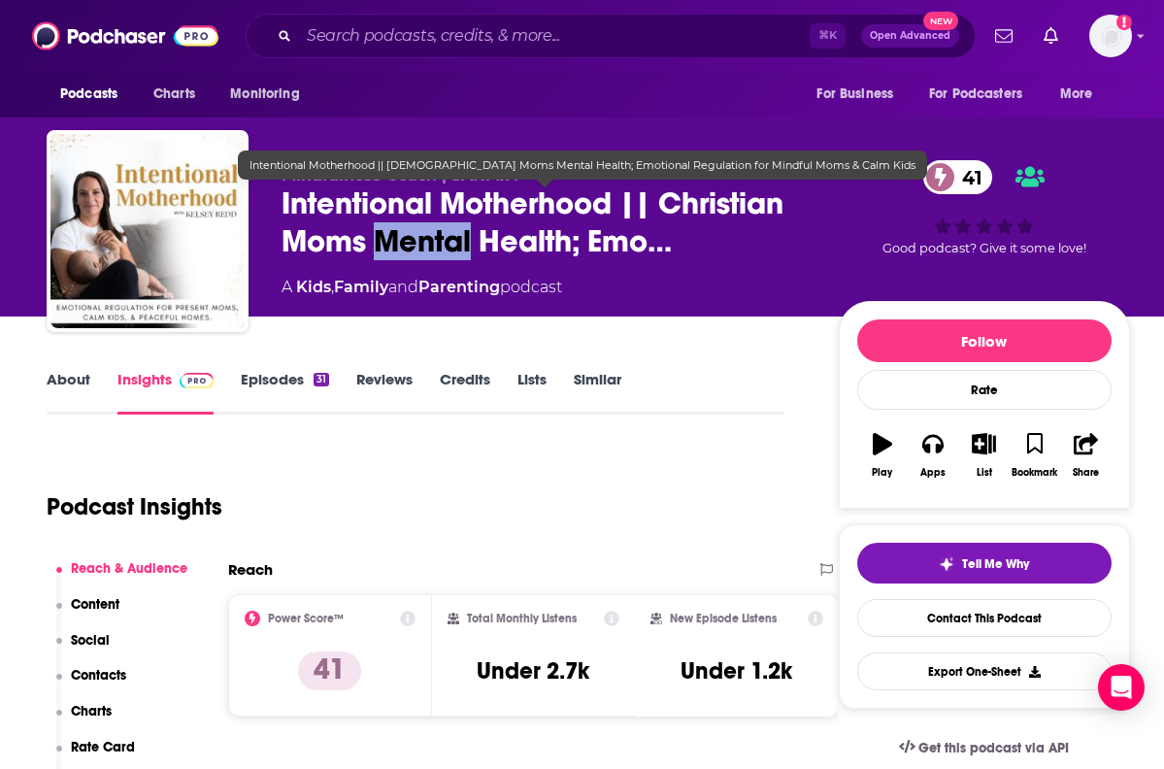
click at [391, 259] on span "Intentional Motherhood || Christian Moms Mental Health; Emo…" at bounding box center [544, 222] width 526 height 76
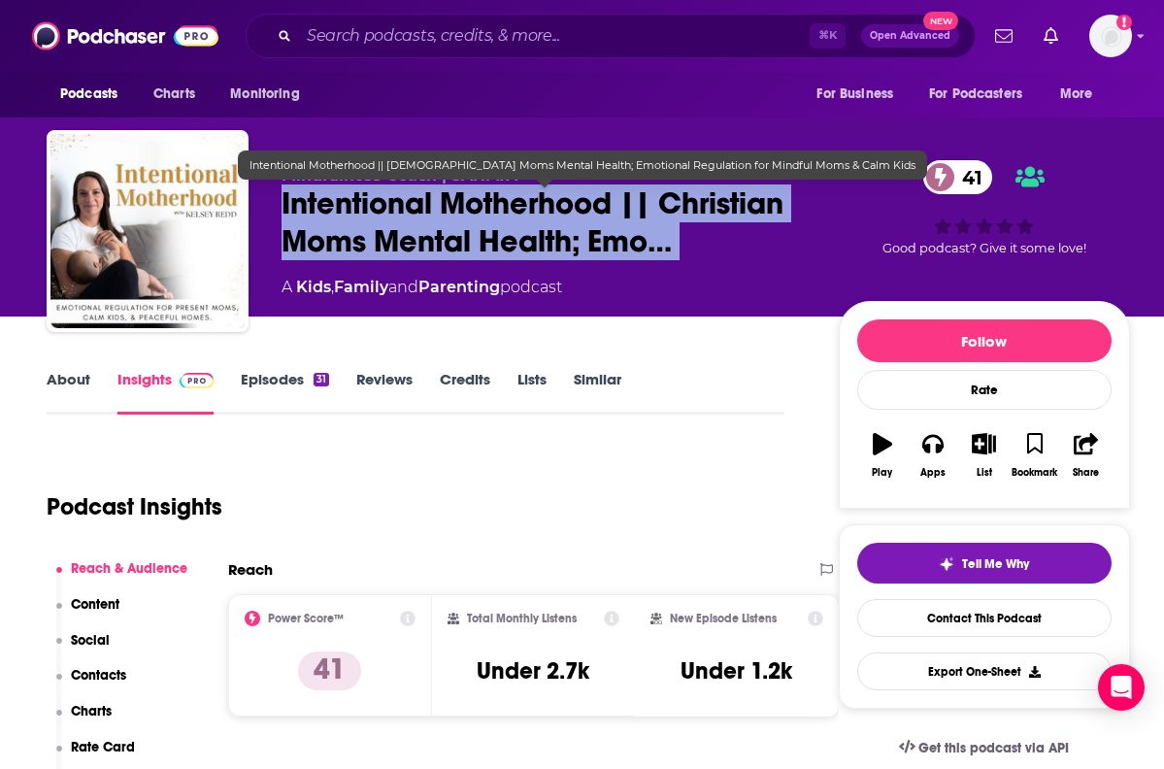
click at [391, 259] on span "Intentional Motherhood || Christian Moms Mental Health; Emo…" at bounding box center [544, 222] width 526 height 76
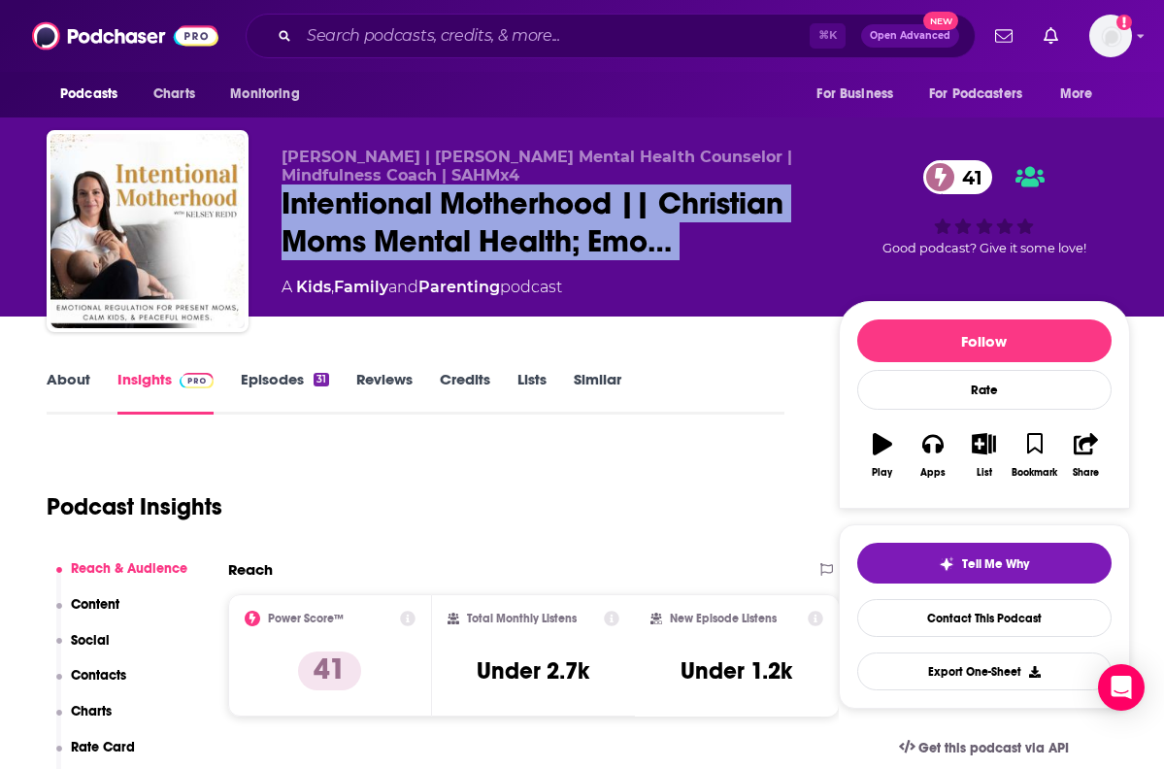
click at [107, 670] on p "Contacts" at bounding box center [98, 675] width 55 height 16
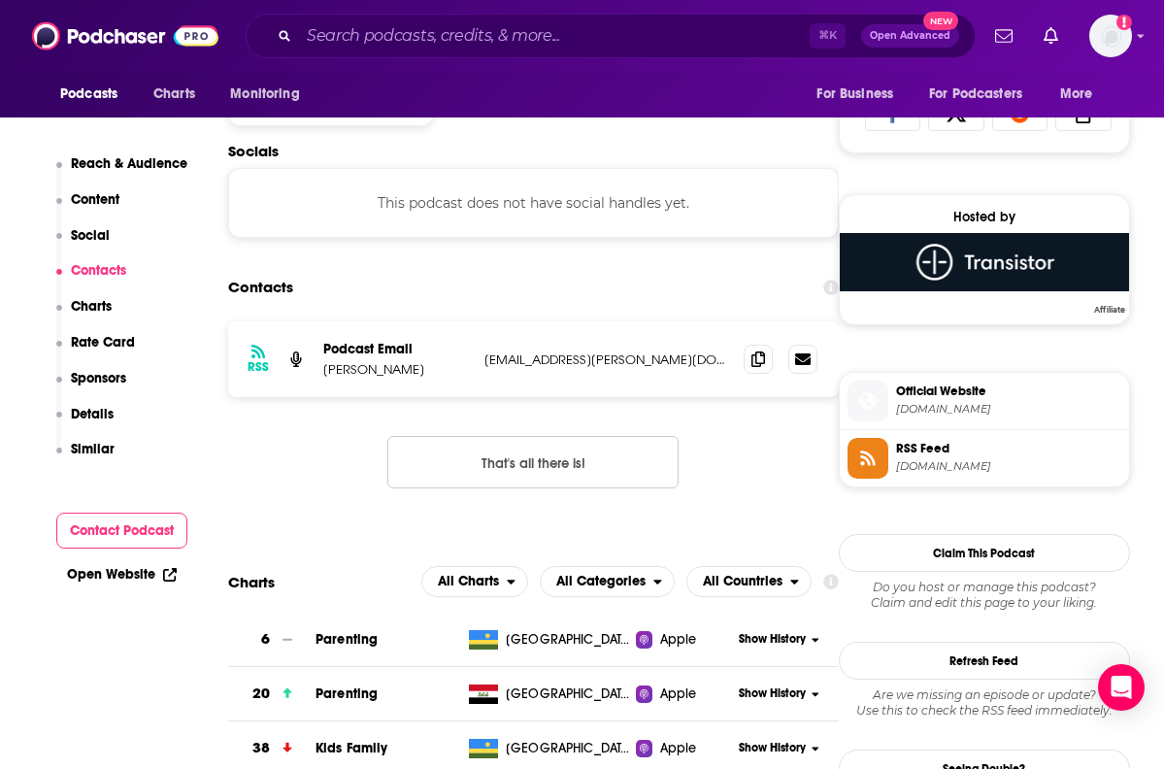
scroll to position [1298, 0]
click at [758, 360] on icon at bounding box center [758, 357] width 14 height 16
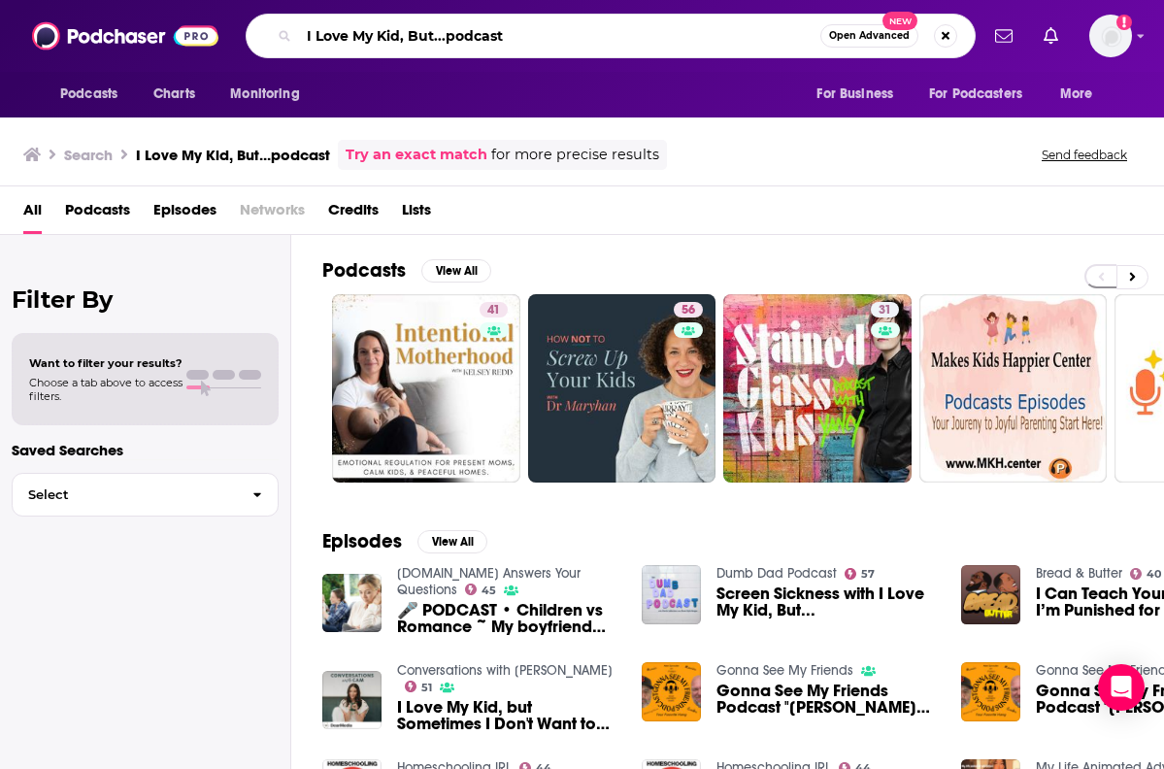
click at [484, 26] on input "I Love My Kid, But...podcast" at bounding box center [559, 35] width 521 height 31
paste input "MILK Podcast: Moms I’d Like to Know."
type input "MILK Podcast: Moms I’d Like to Know."
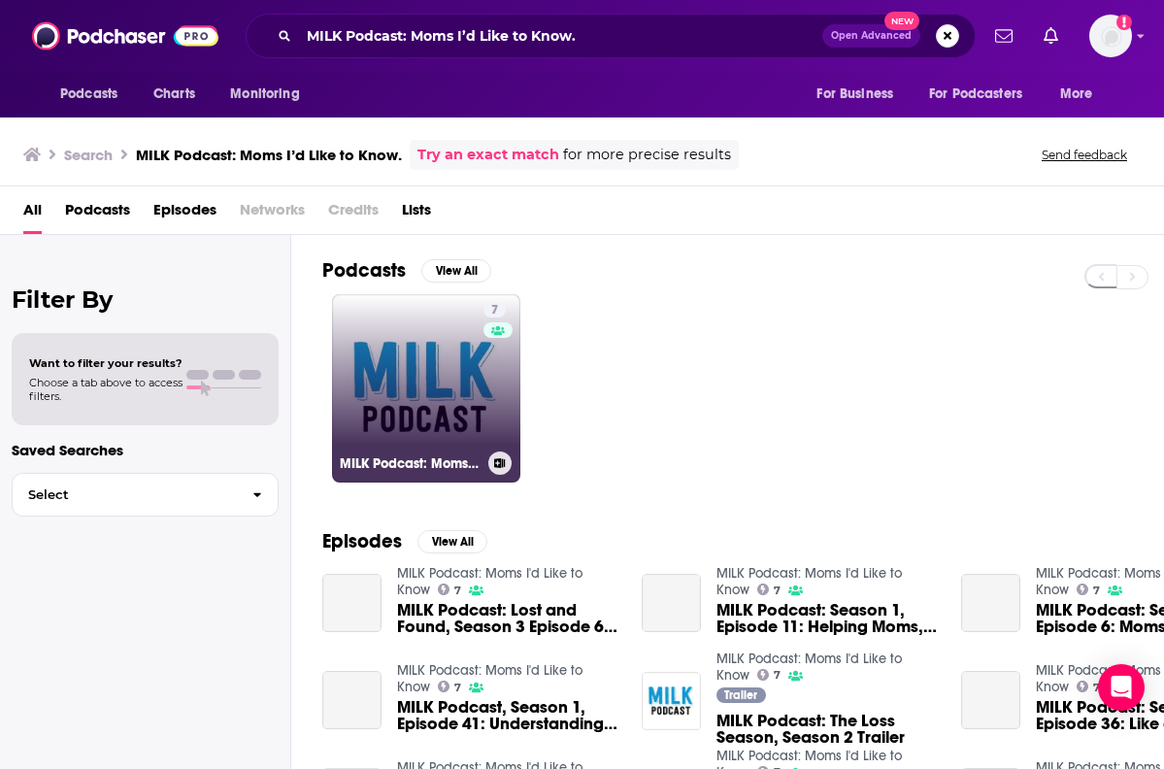
click at [379, 362] on link "7 MILK Podcast: Moms I'd Like to Know" at bounding box center [426, 388] width 188 height 188
